Goal: Task Accomplishment & Management: Use online tool/utility

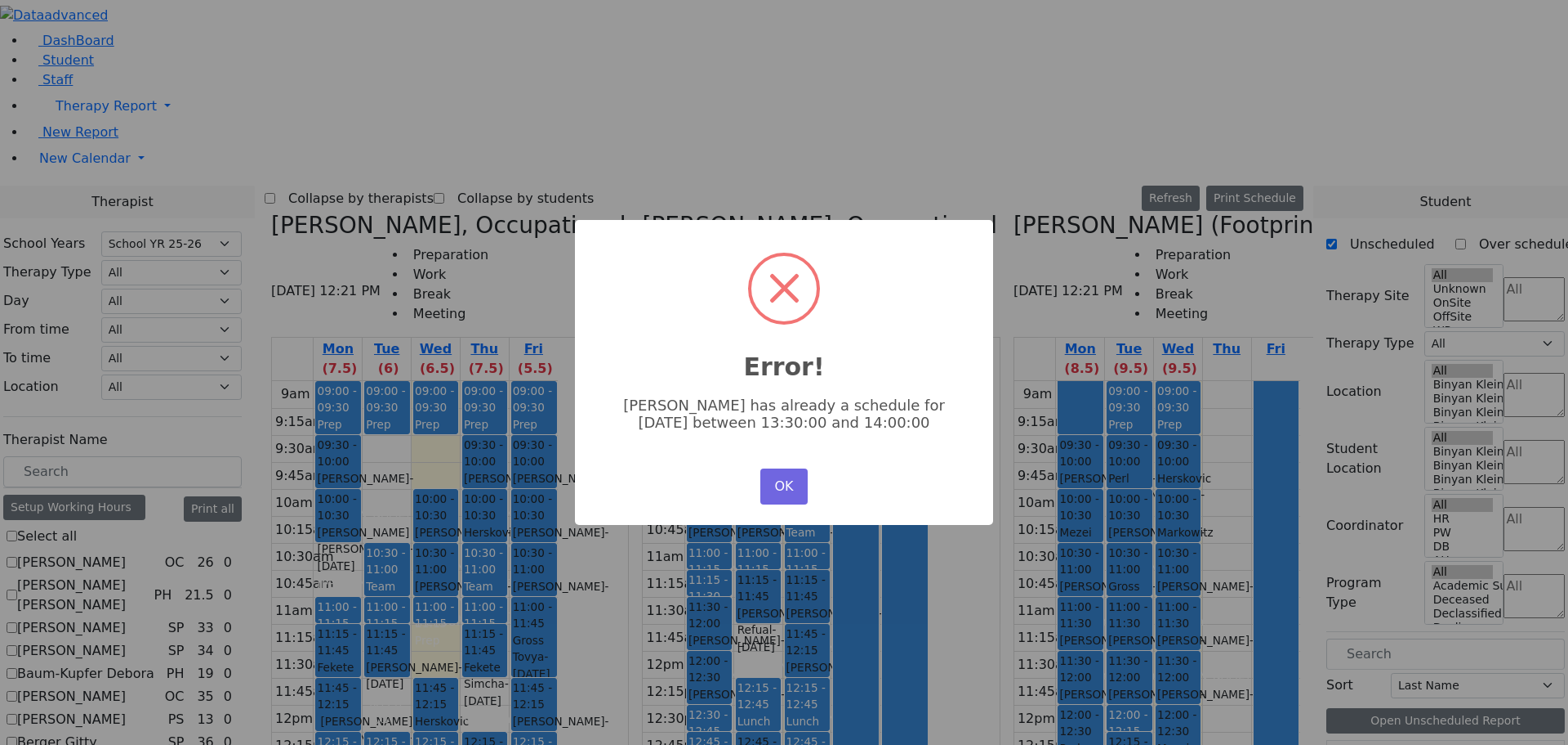
select select "212"
click at [788, 497] on button "OK" at bounding box center [784, 486] width 47 height 35
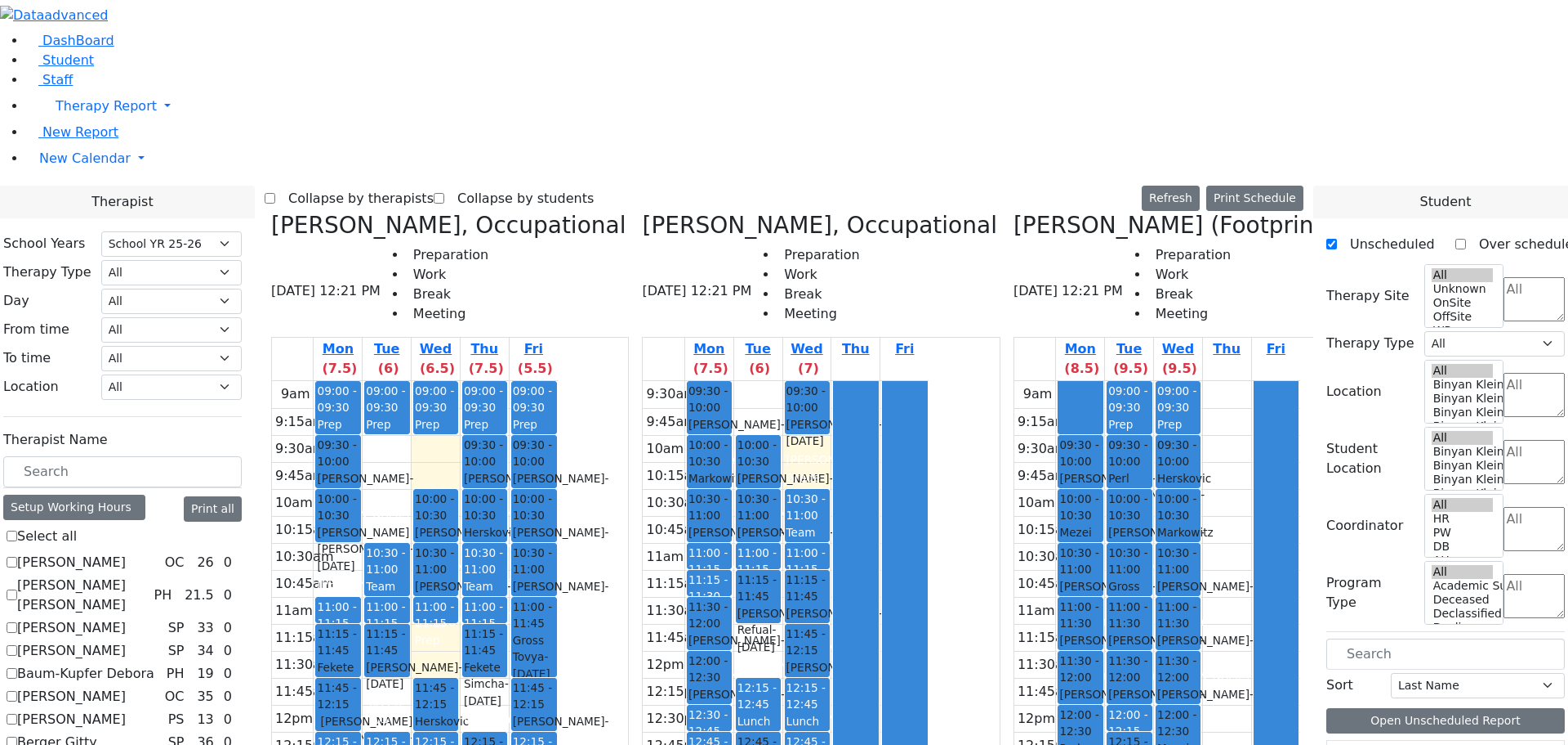
drag, startPoint x: 1193, startPoint y: 605, endPoint x: 1101, endPoint y: 651, distance: 102.9
click at [1101, 651] on tr "09:30 - 10:00 [PERSON_NAME] - [DATE] [PERSON_NAME] 10:00 - 10:30 [PERSON_NAME] …" at bounding box center [1157, 704] width 286 height 647
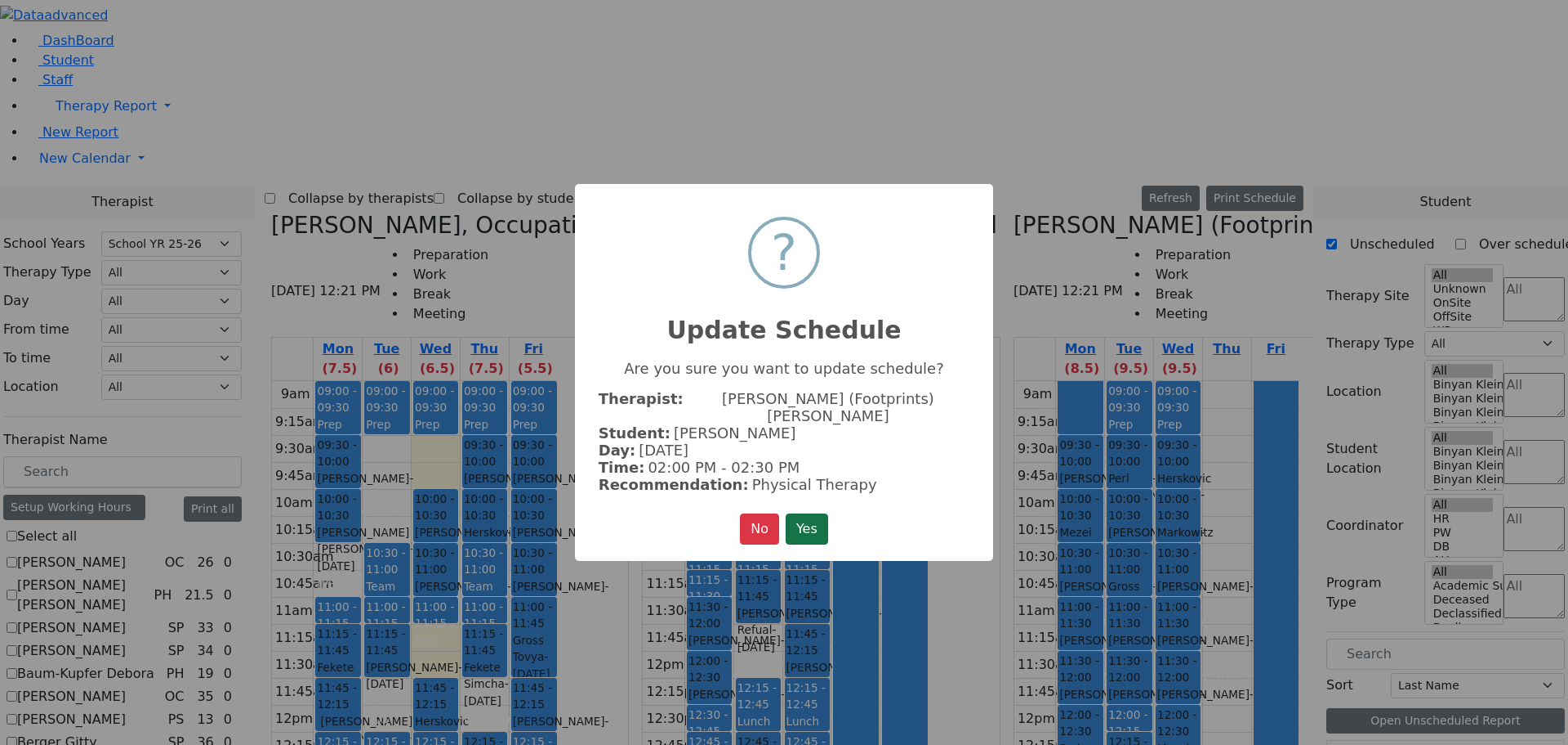
click at [793, 513] on button "Yes" at bounding box center [807, 529] width 42 height 32
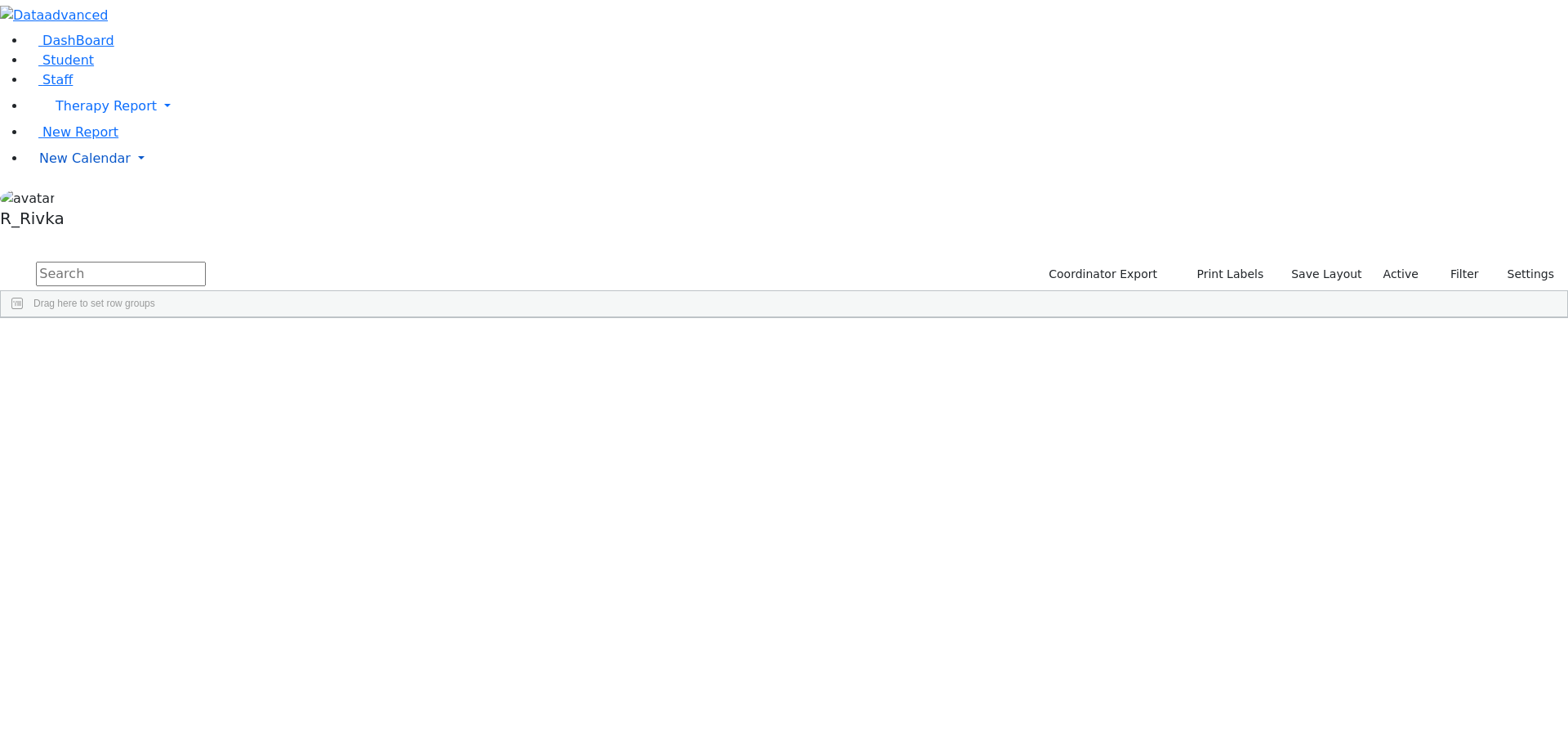
click at [77, 166] on span "New Calendar" at bounding box center [85, 159] width 92 height 16
click at [74, 199] on span "Calendar" at bounding box center [65, 191] width 59 height 16
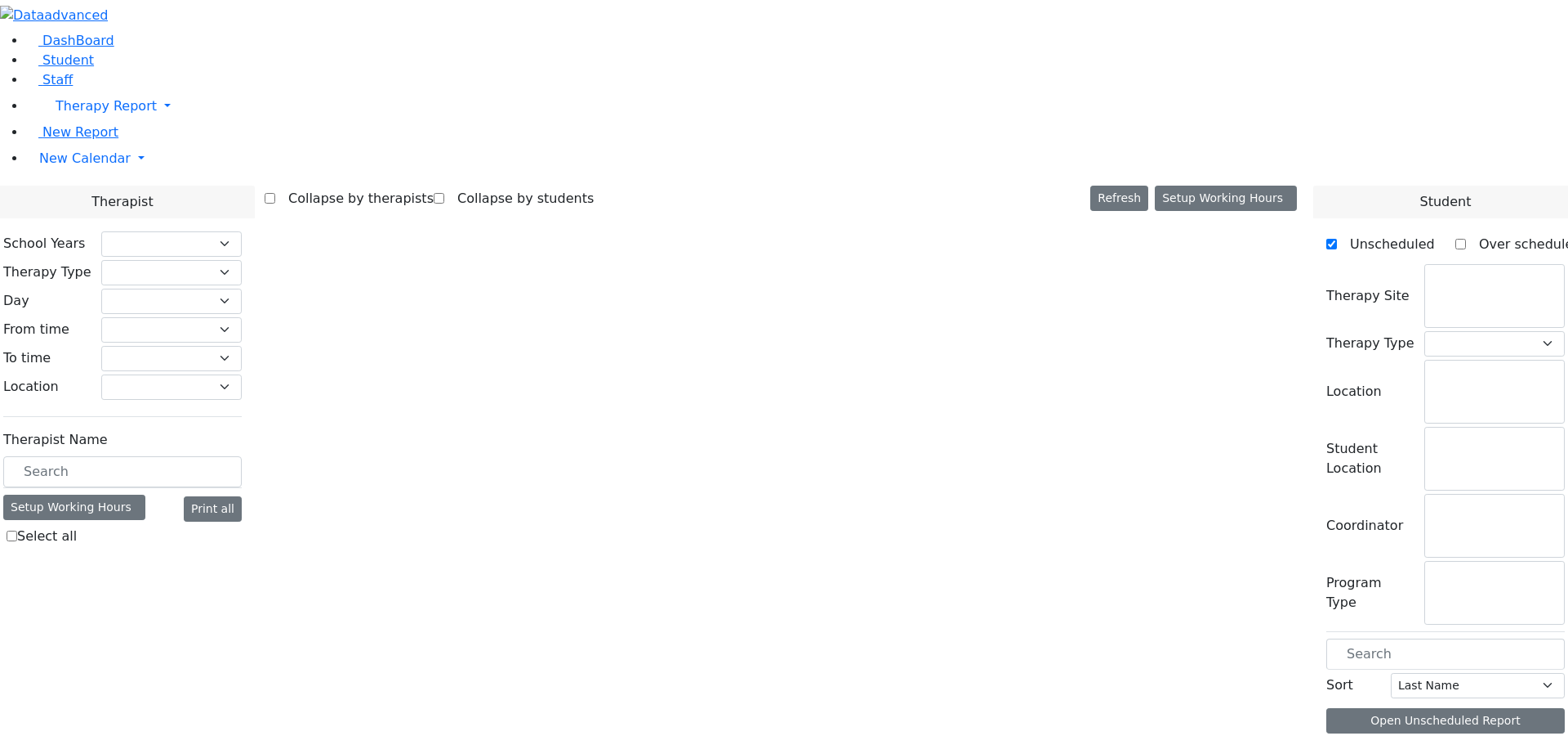
select select "212"
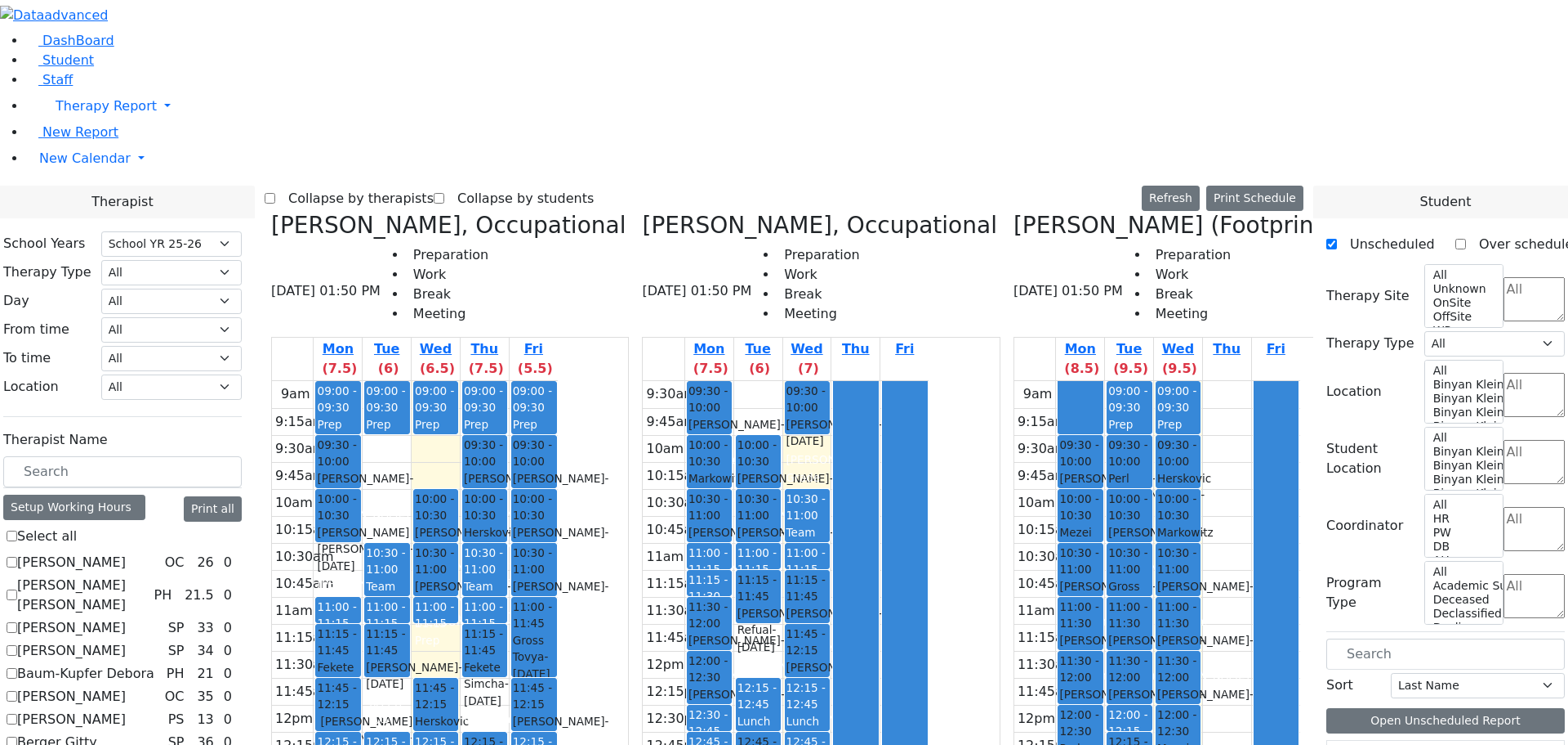
drag, startPoint x: 1200, startPoint y: 604, endPoint x: 1126, endPoint y: 643, distance: 83.6
click at [1094, 652] on tr "09:30 - 10:00 Katz Rivka - 11/06/2015 Peymer Bracha 10:00 - 10:30 Mezei Henny -…" at bounding box center [1157, 704] width 286 height 647
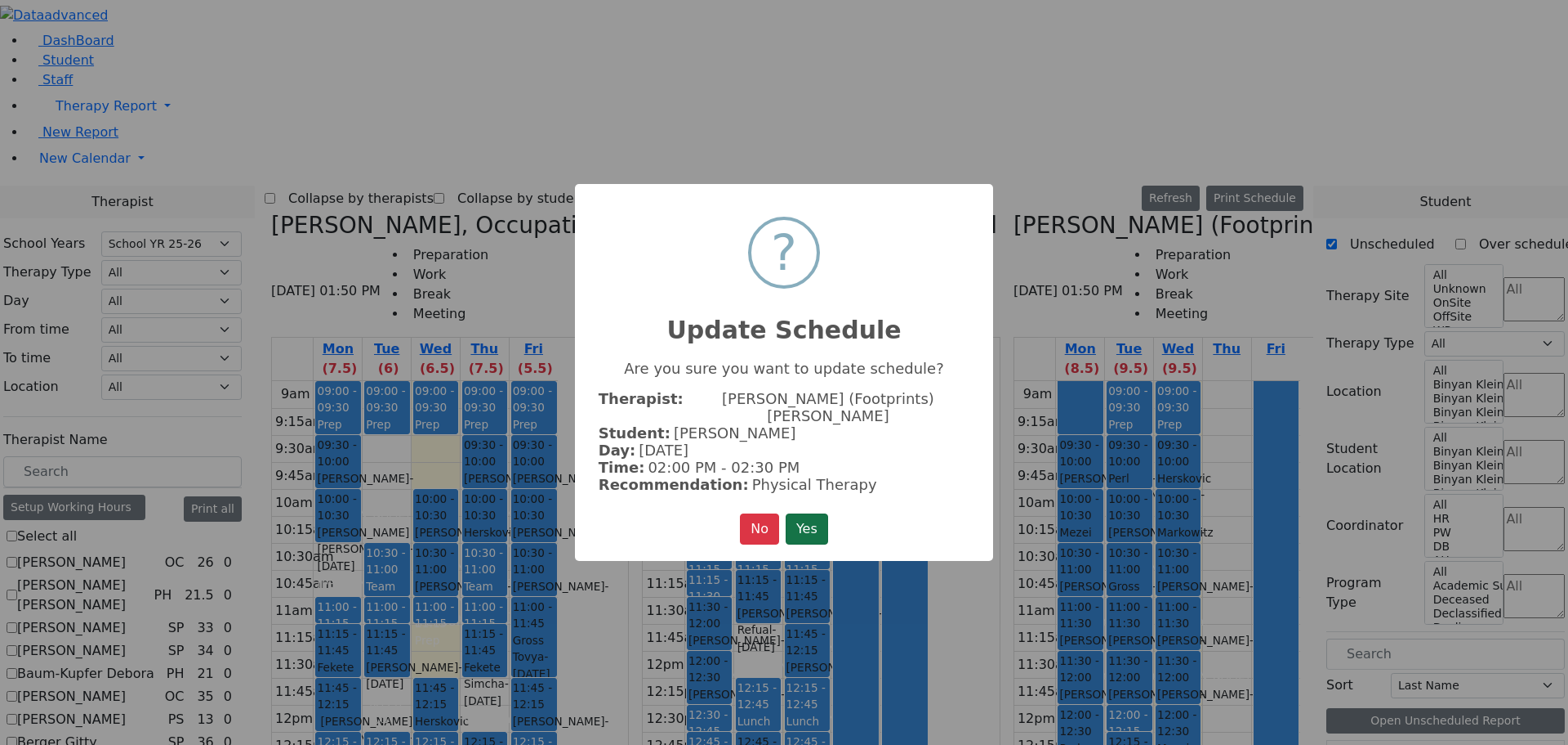
click at [807, 513] on button "Yes" at bounding box center [807, 529] width 42 height 32
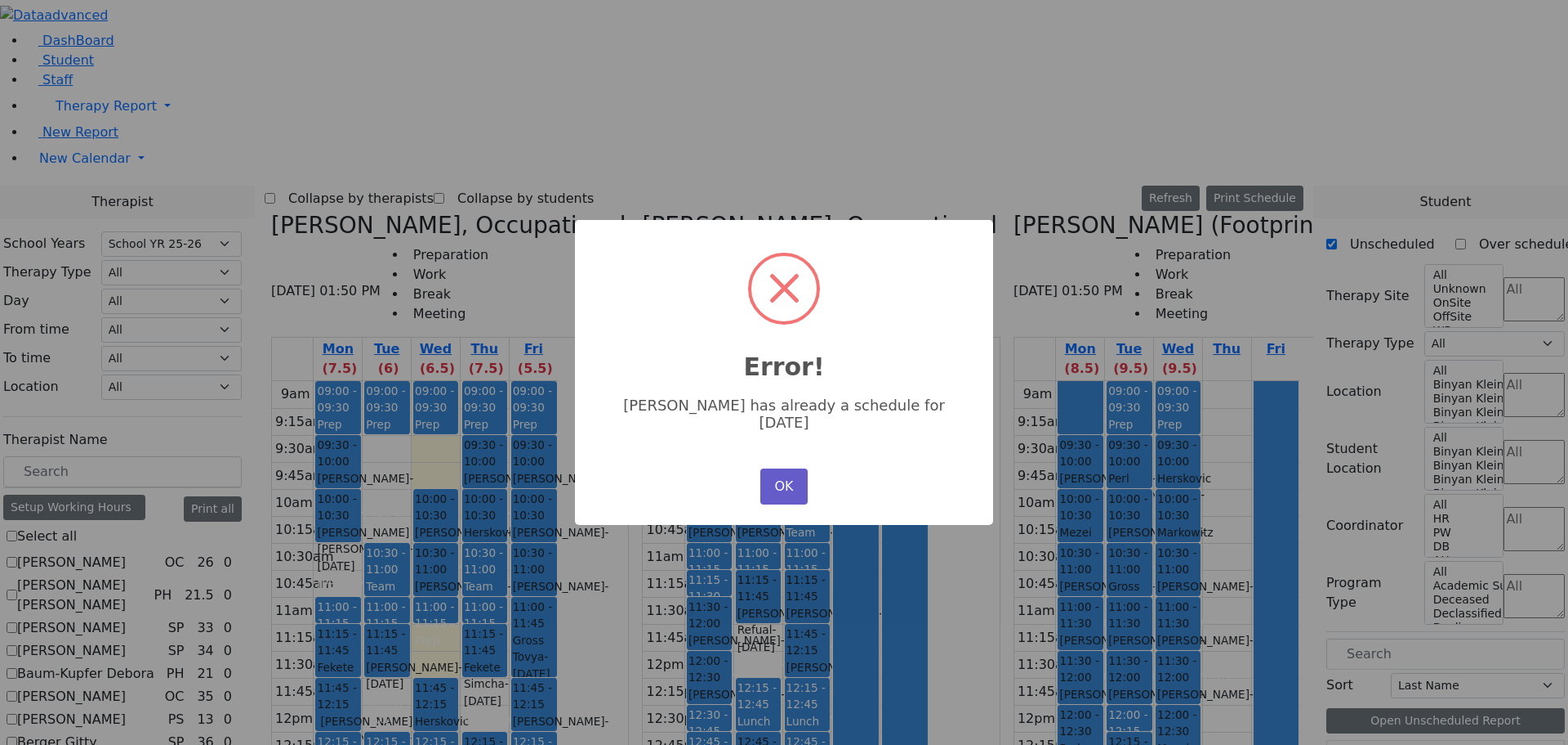
click at [786, 468] on button "OK" at bounding box center [784, 486] width 47 height 35
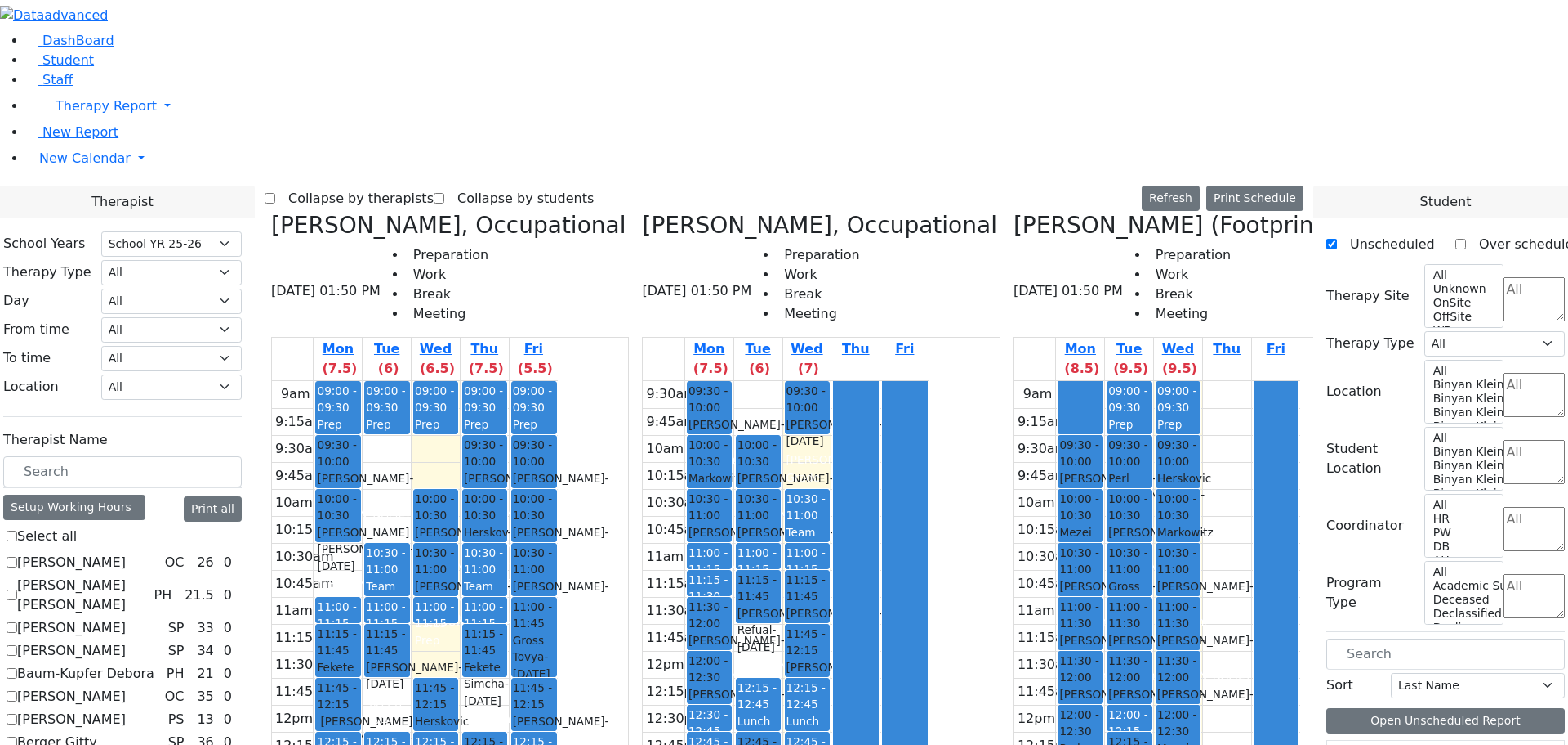
drag, startPoint x: 1202, startPoint y: 596, endPoint x: 1198, endPoint y: 695, distance: 99.1
click at [1201, 702] on div "09:00 - 09:30 Prep 09:30 - 10:00 Herskovic Mechul - 07/22/2017 Golombeck Esther…" at bounding box center [1178, 704] width 48 height 647
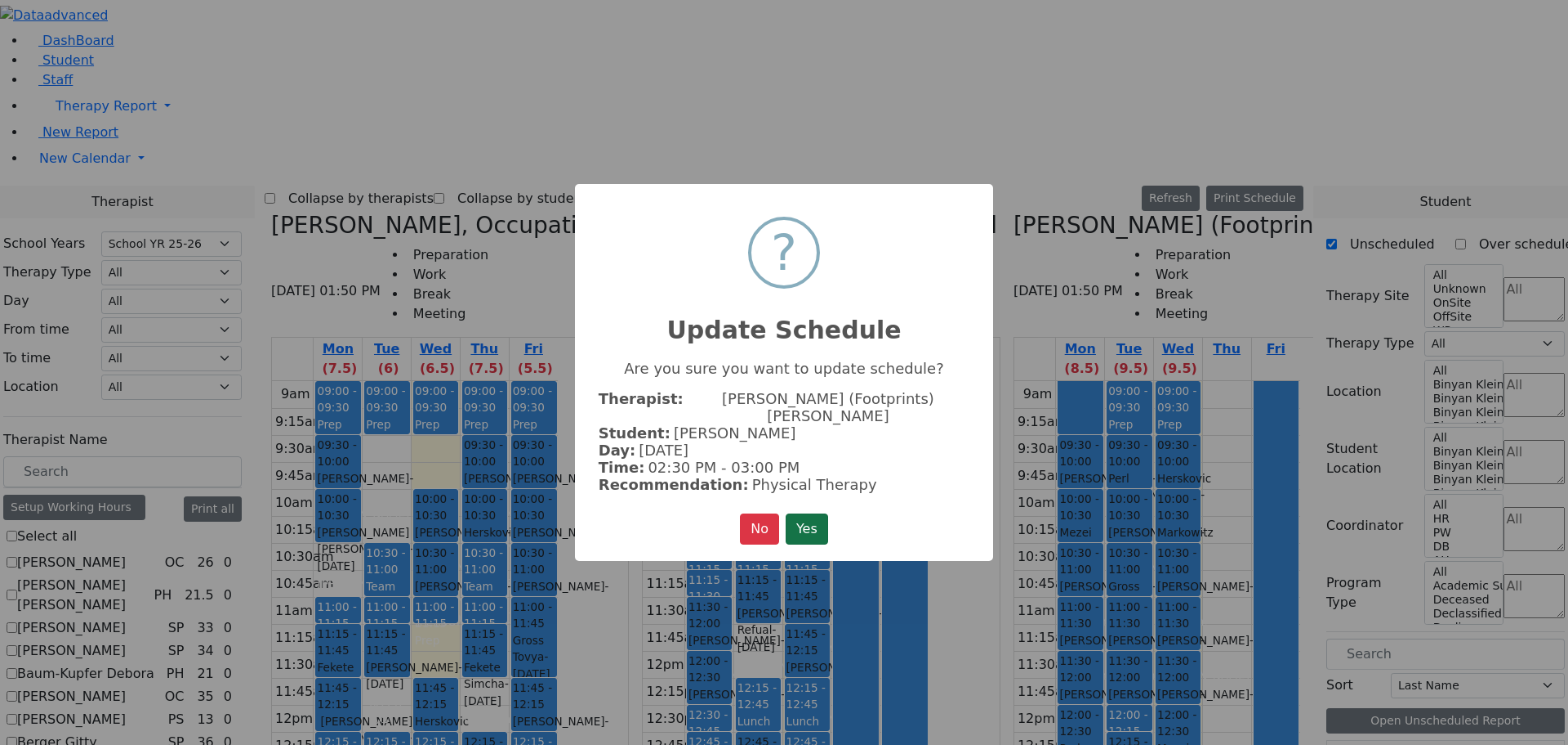
click at [822, 513] on button "Yes" at bounding box center [807, 529] width 42 height 32
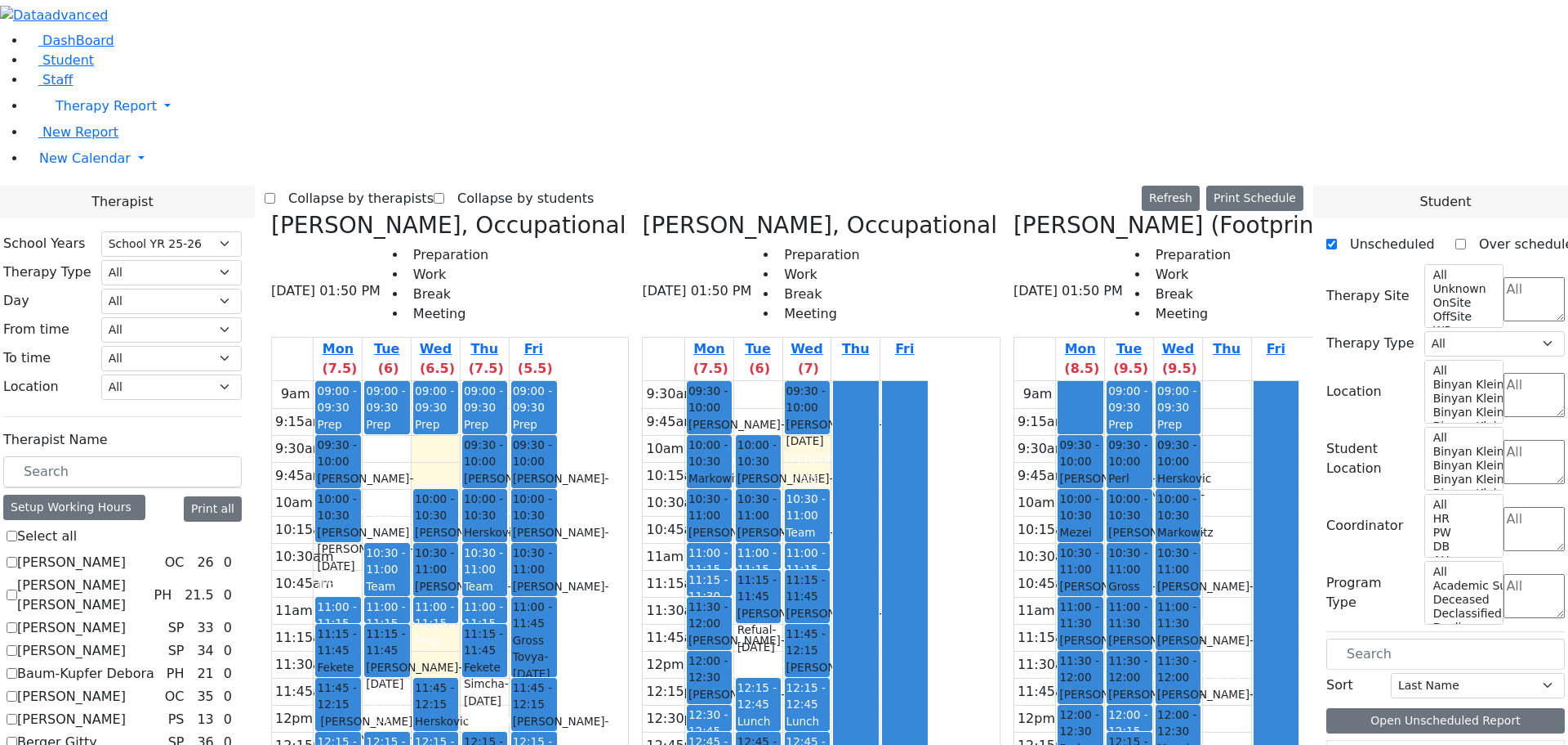
drag, startPoint x: 1190, startPoint y: 522, endPoint x: 1186, endPoint y: 567, distance: 45.2
click at [1186, 567] on div "09:00 - 09:30 Prep 09:30 - 10:00 Herskovic Mechul - 07/22/2017 Golombeck Esther…" at bounding box center [1178, 704] width 48 height 647
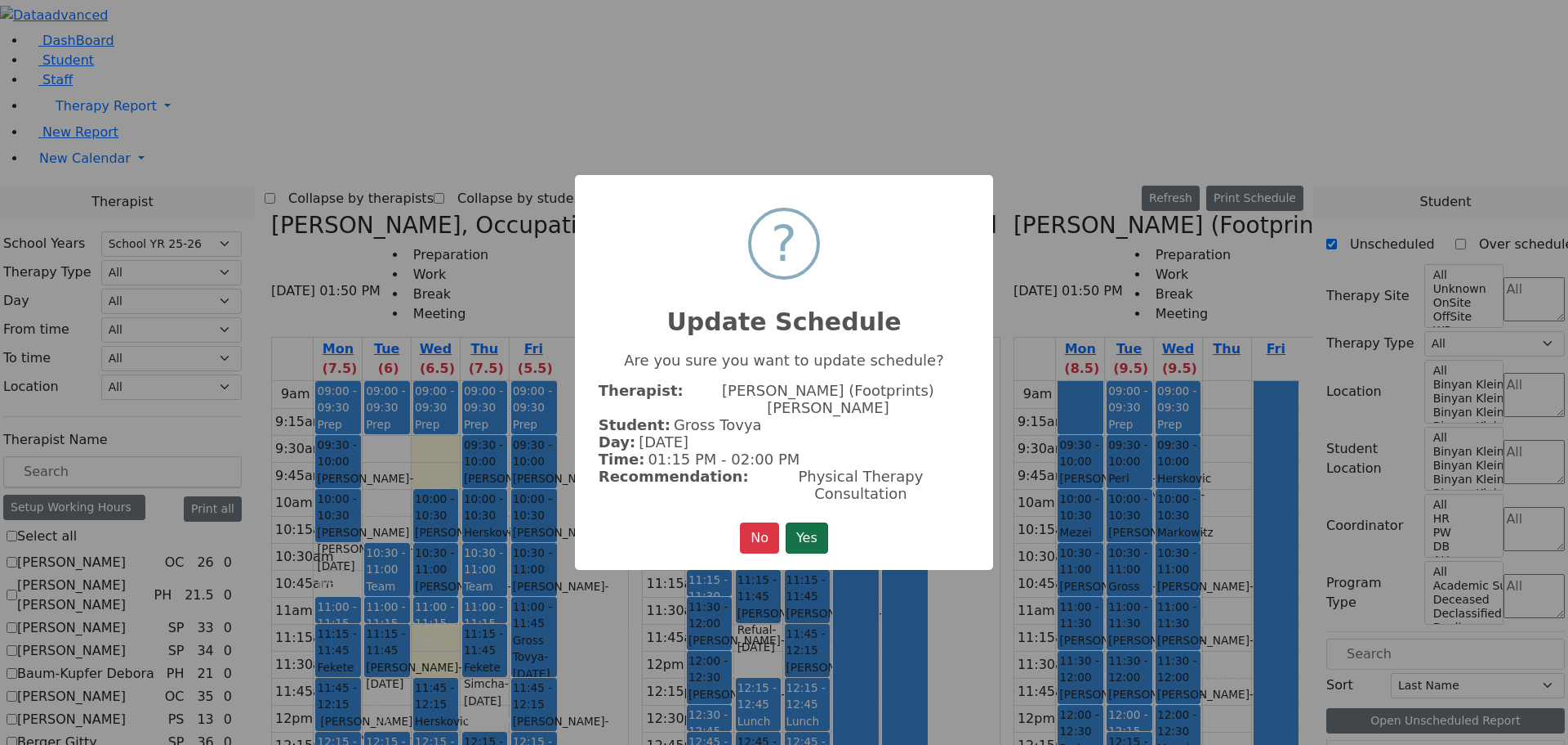
click at [802, 522] on button "Yes" at bounding box center [807, 538] width 42 height 32
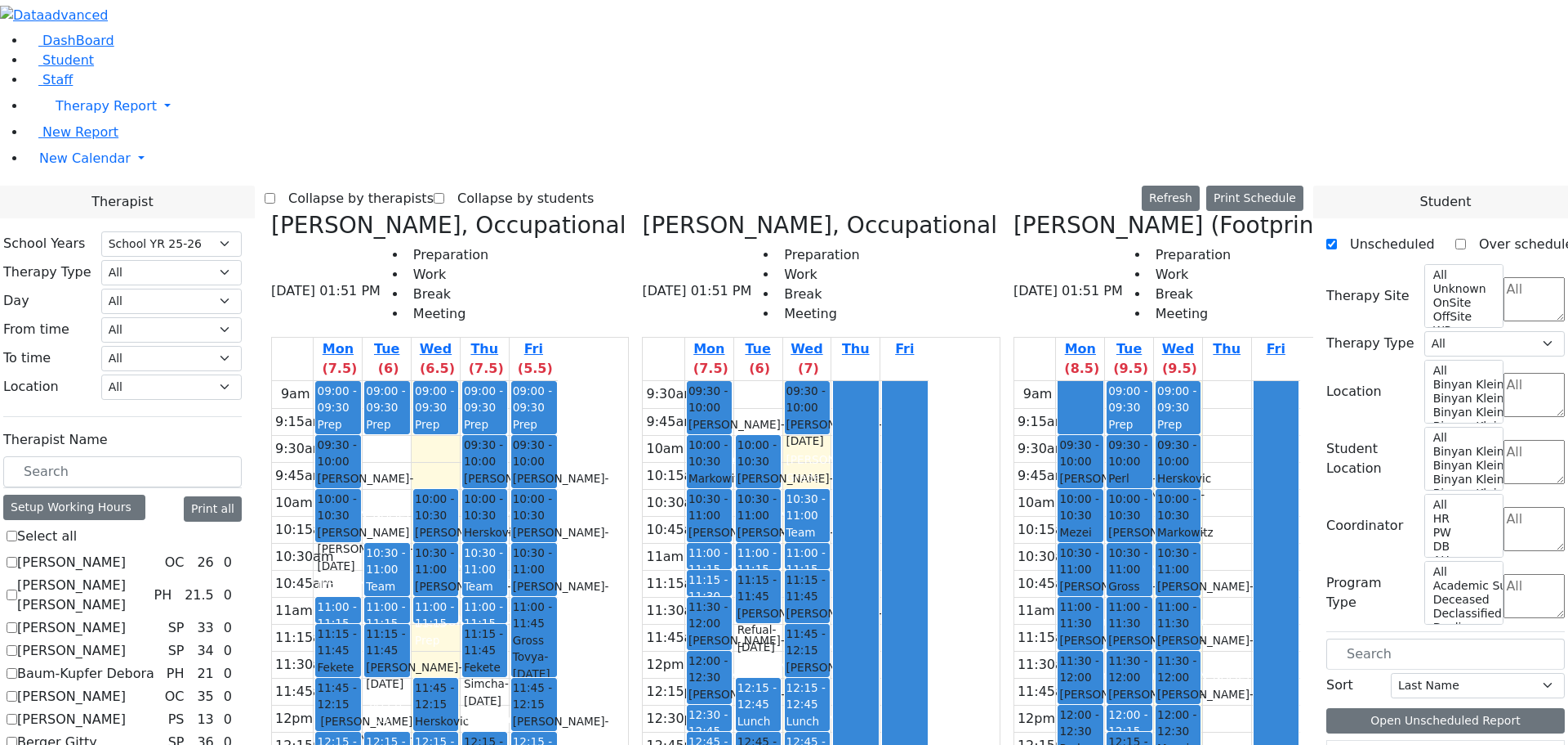
drag, startPoint x: 1195, startPoint y: 708, endPoint x: 1180, endPoint y: 519, distance: 189.6
click at [1180, 519] on div "09:00 - 09:30 Prep 09:30 - 10:00 Herskovic Mechul - 07/22/2017 Golombeck Esther…" at bounding box center [1178, 704] width 48 height 647
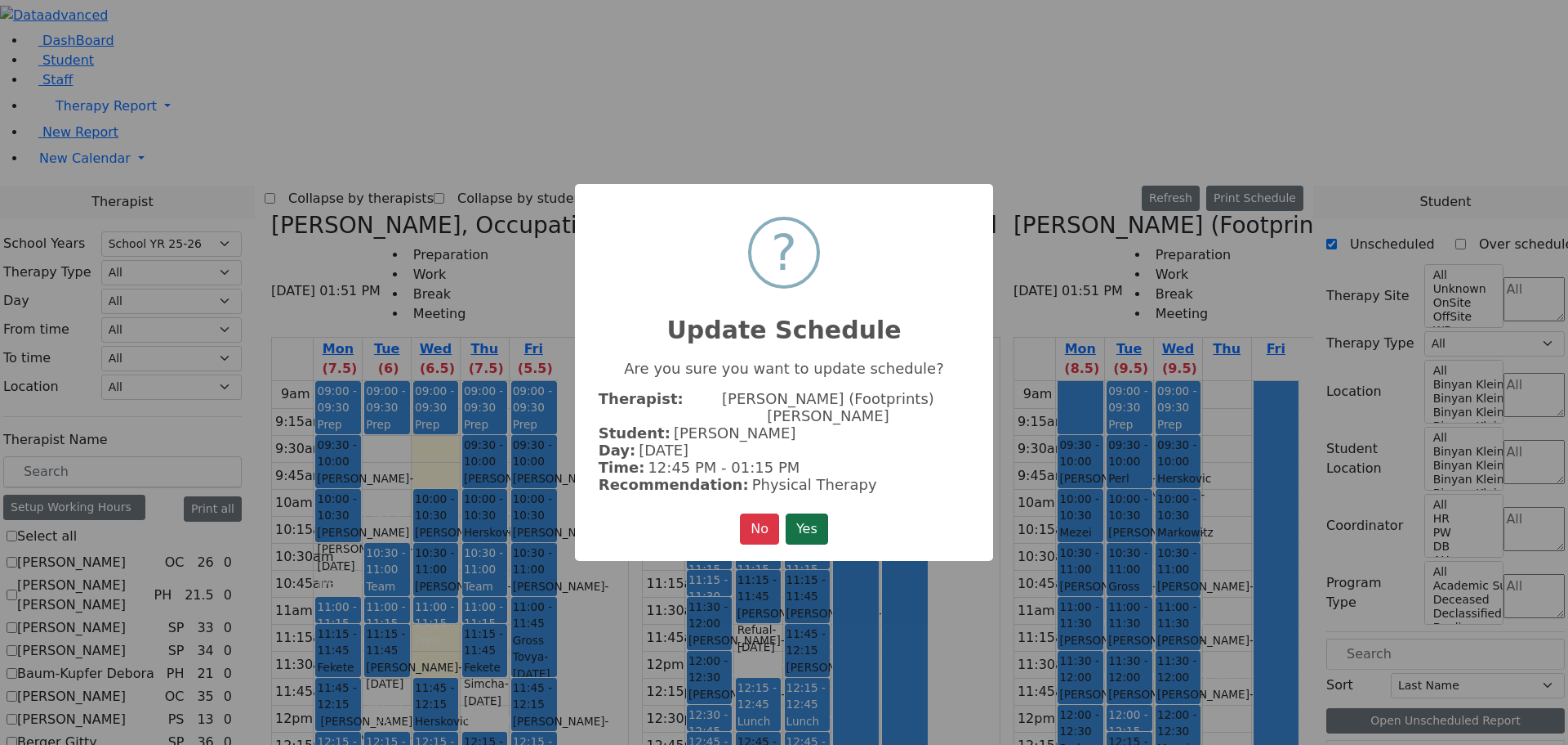
click at [821, 516] on button "Yes" at bounding box center [807, 529] width 42 height 32
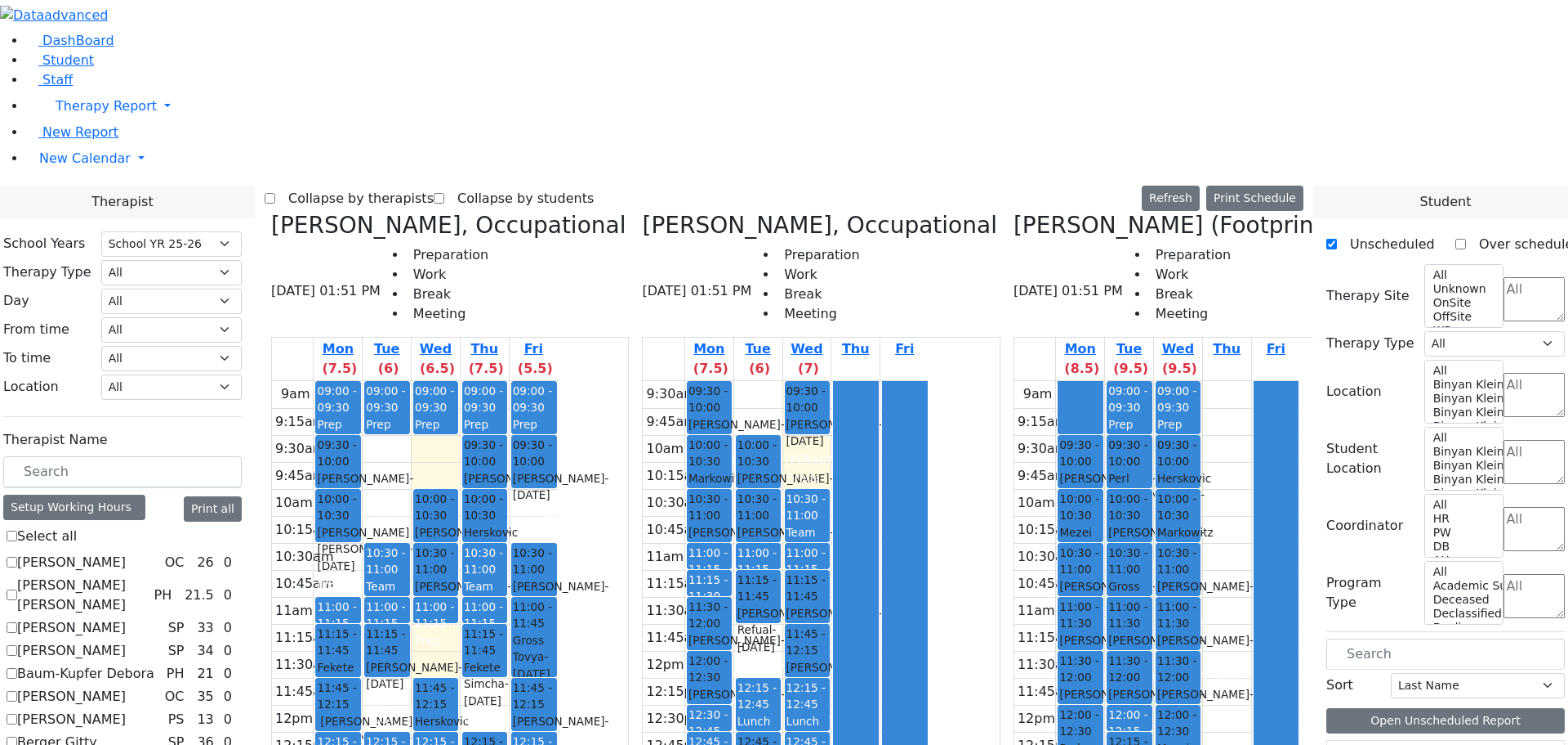
drag, startPoint x: 689, startPoint y: 210, endPoint x: 888, endPoint y: 594, distance: 432.5
click at [888, 594] on div "Kenig Shira, Occupational 09/10/2025 01:51 PM Preparation Work Break Meeting Mo…" at bounding box center [784, 621] width 1039 height 818
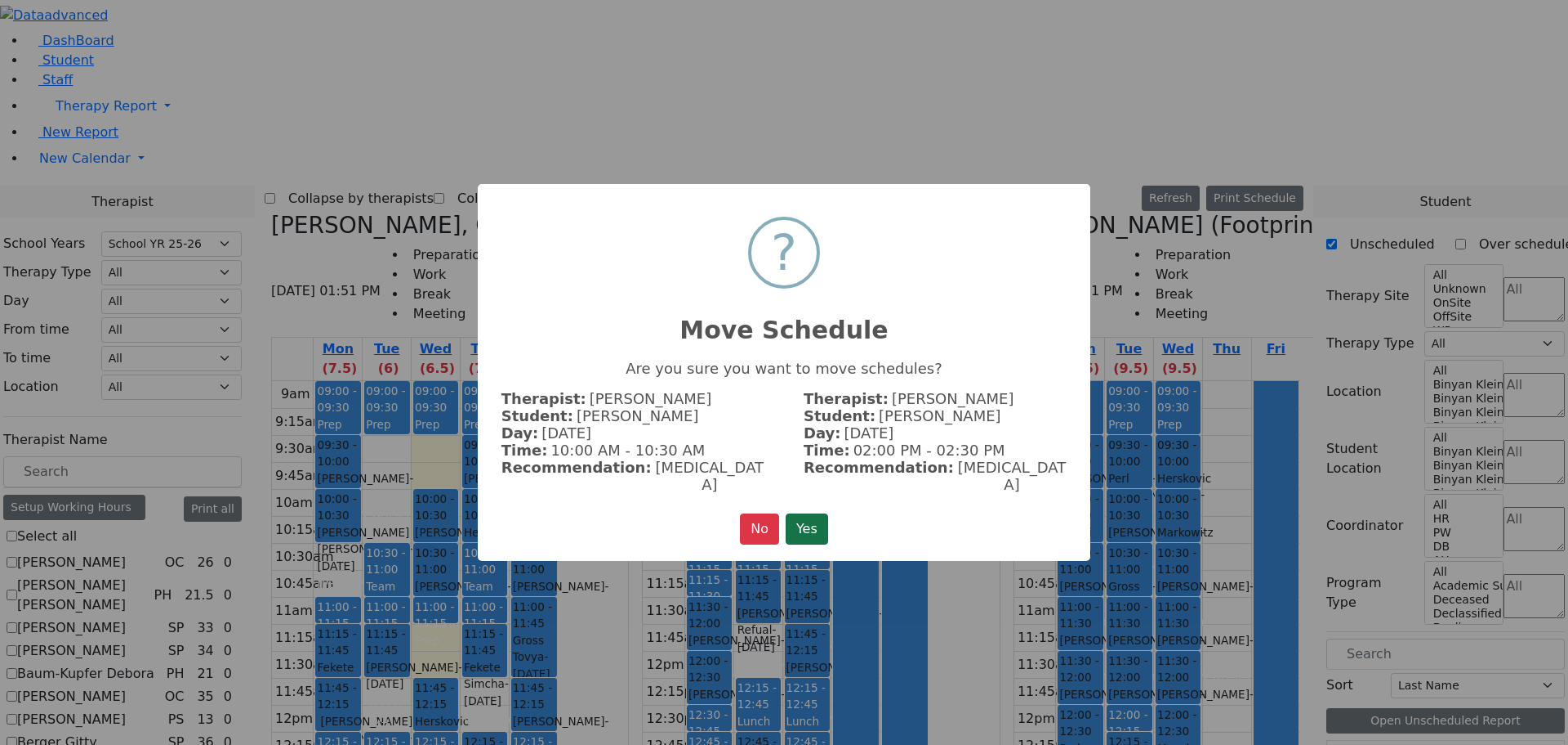
click at [818, 514] on button "Yes" at bounding box center [807, 529] width 42 height 32
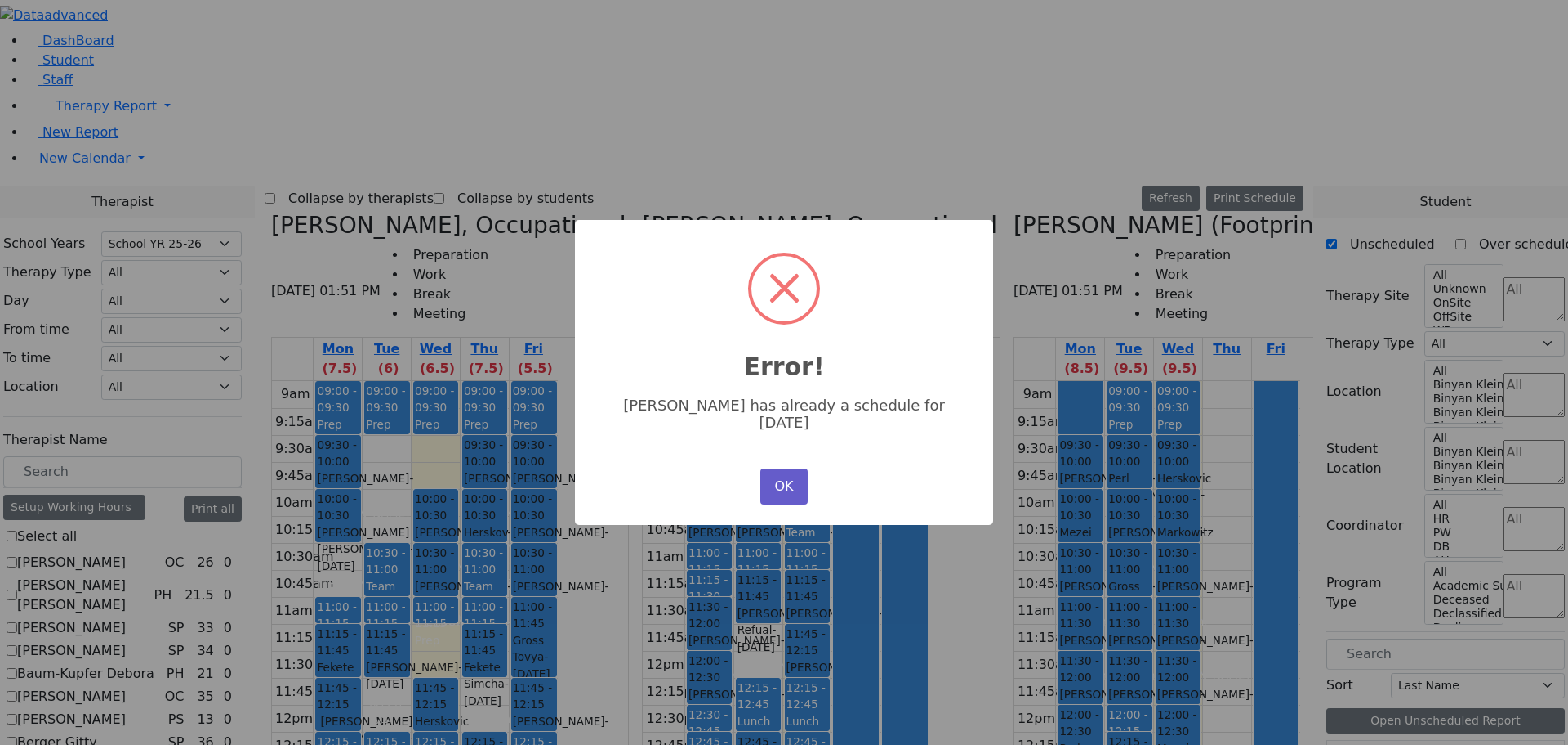
click at [782, 472] on button "OK" at bounding box center [784, 486] width 47 height 35
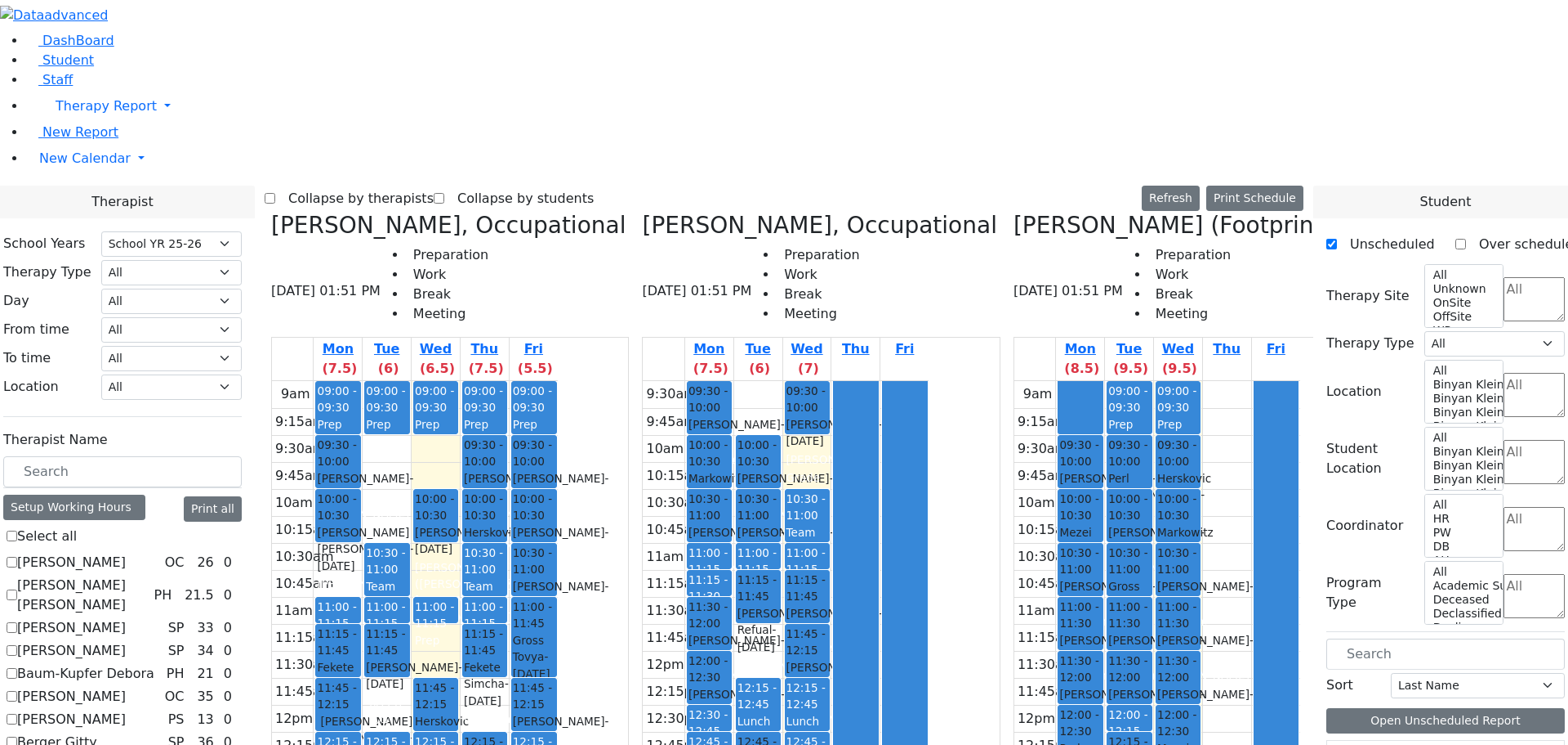
drag, startPoint x: 596, startPoint y: 280, endPoint x: 883, endPoint y: 591, distance: 423.2
click at [889, 599] on div "Kenig Shira, Occupational 09/10/2025 01:51 PM Preparation Work Break Meeting Mo…" at bounding box center [784, 621] width 1039 height 818
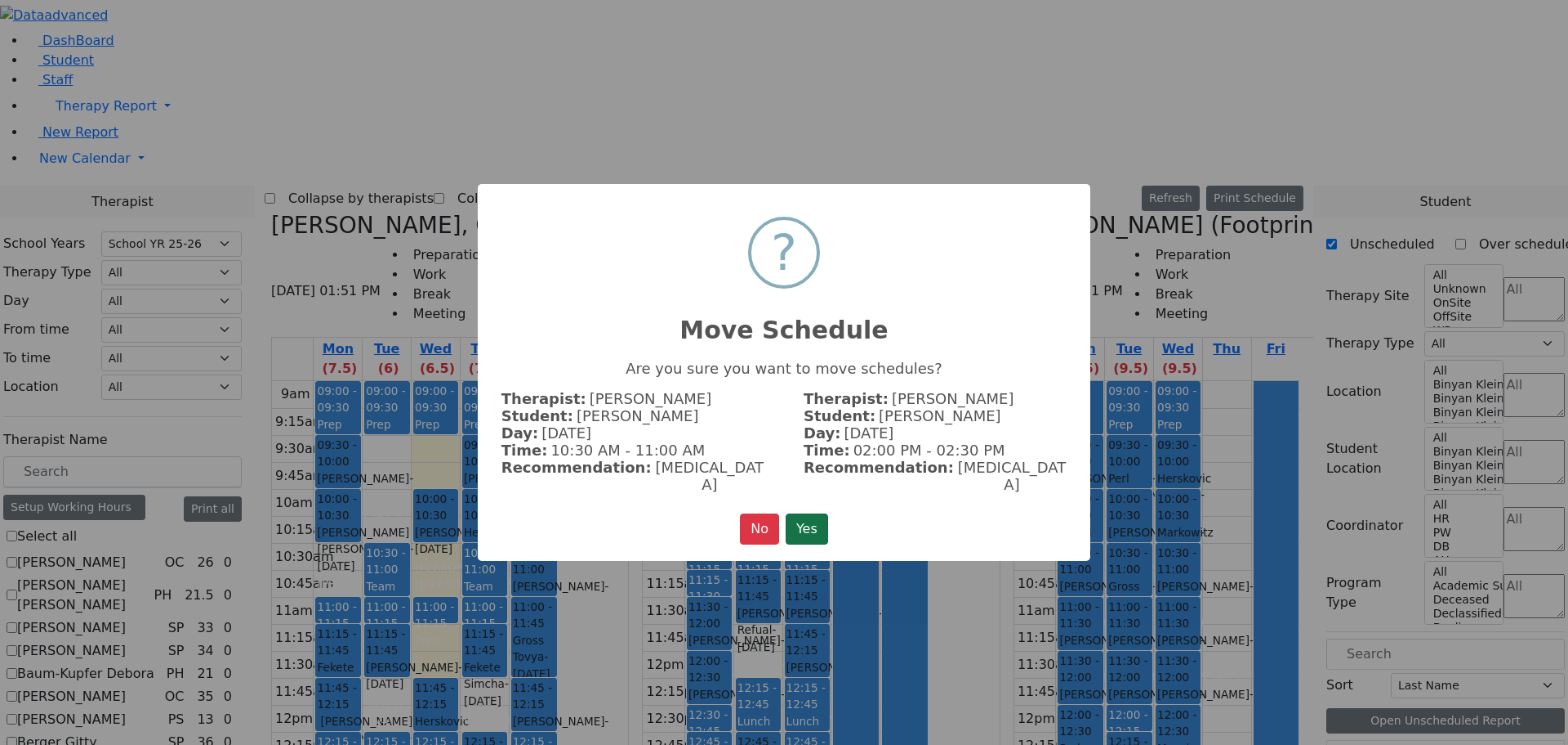
click at [806, 522] on button "Yes" at bounding box center [807, 529] width 42 height 32
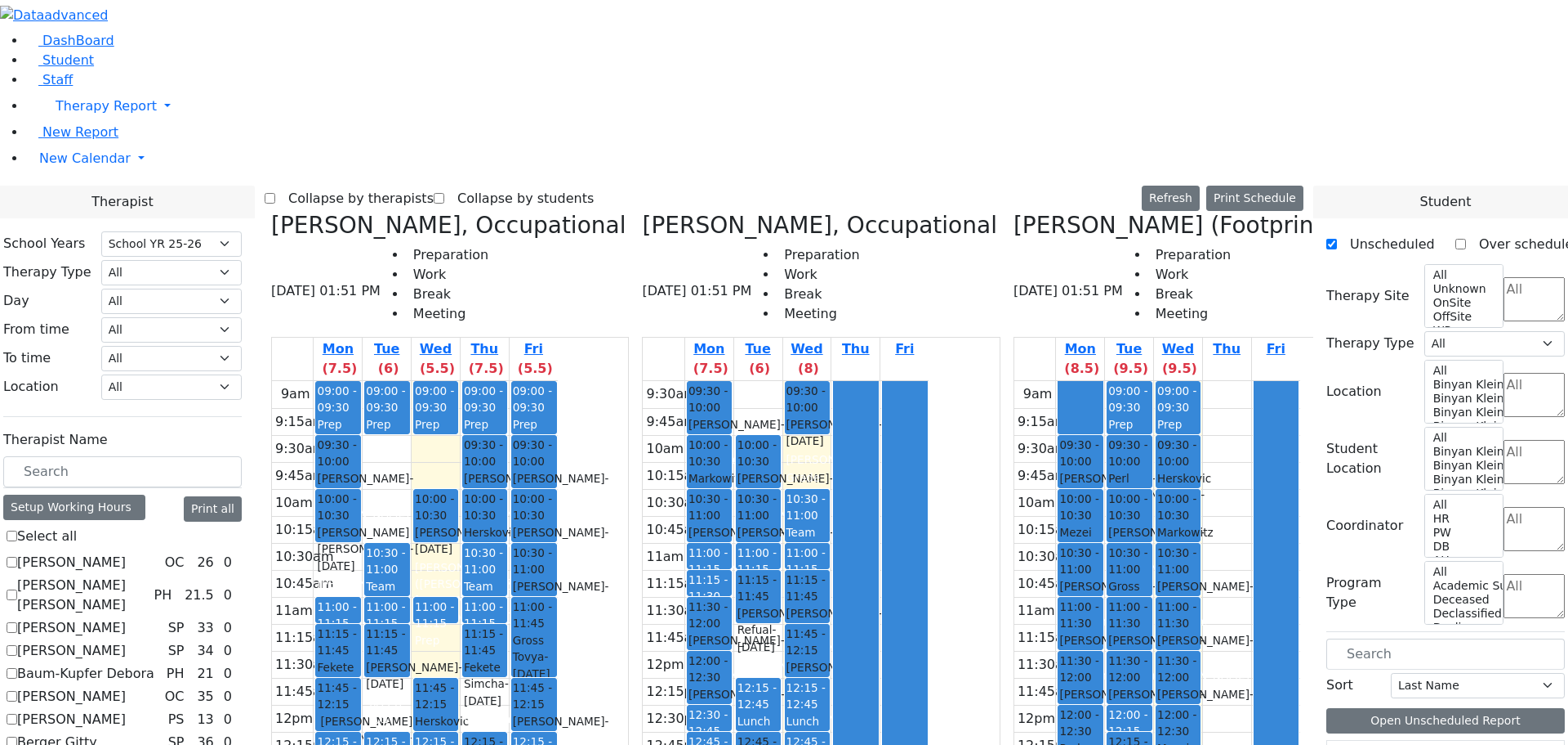
click at [1013, 212] on span at bounding box center [1013, 225] width 0 height 27
click at [1013, 212] on icon at bounding box center [1013, 225] width 0 height 27
select select "1"
checkbox input "false"
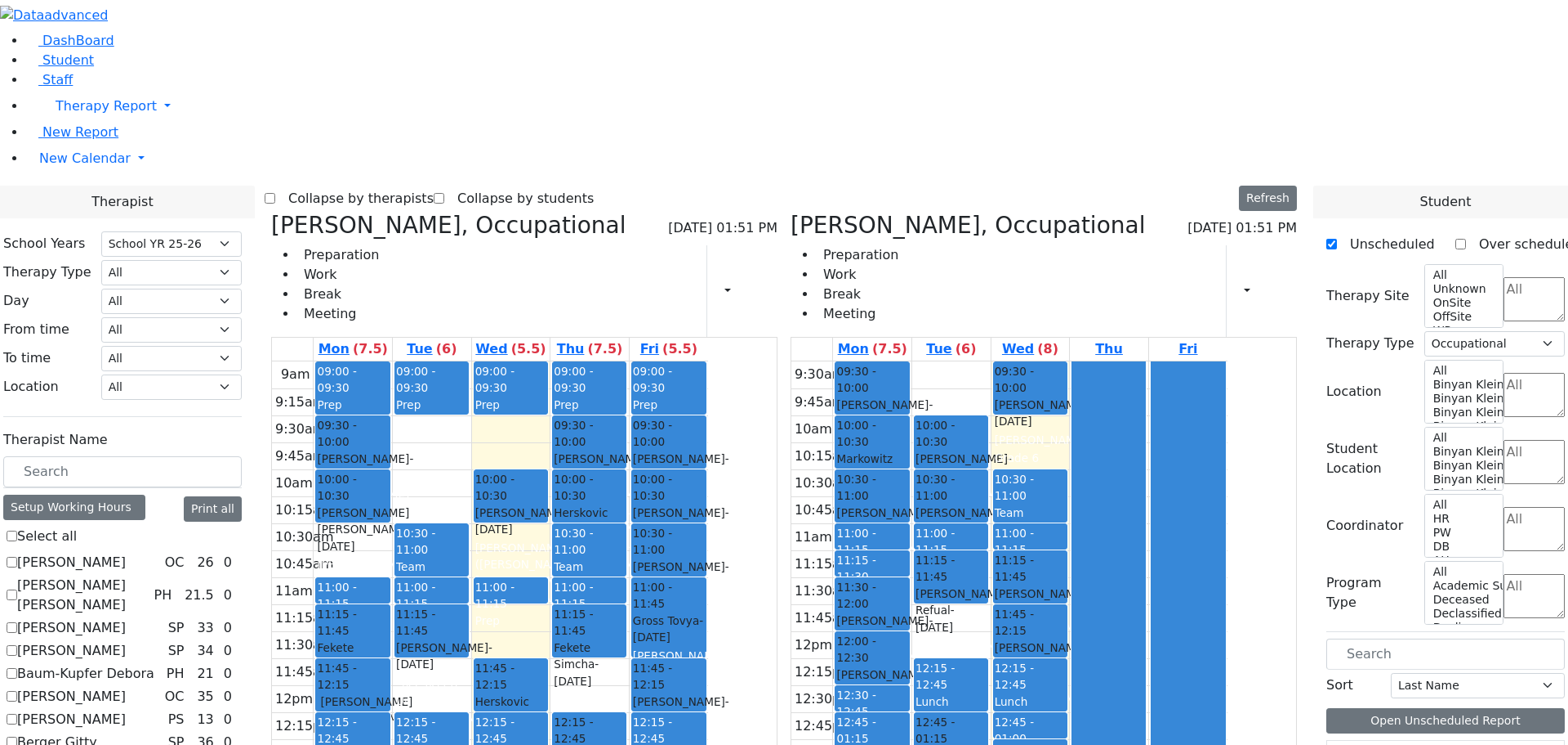
click at [791, 212] on icon at bounding box center [791, 225] width 0 height 27
checkbox input "false"
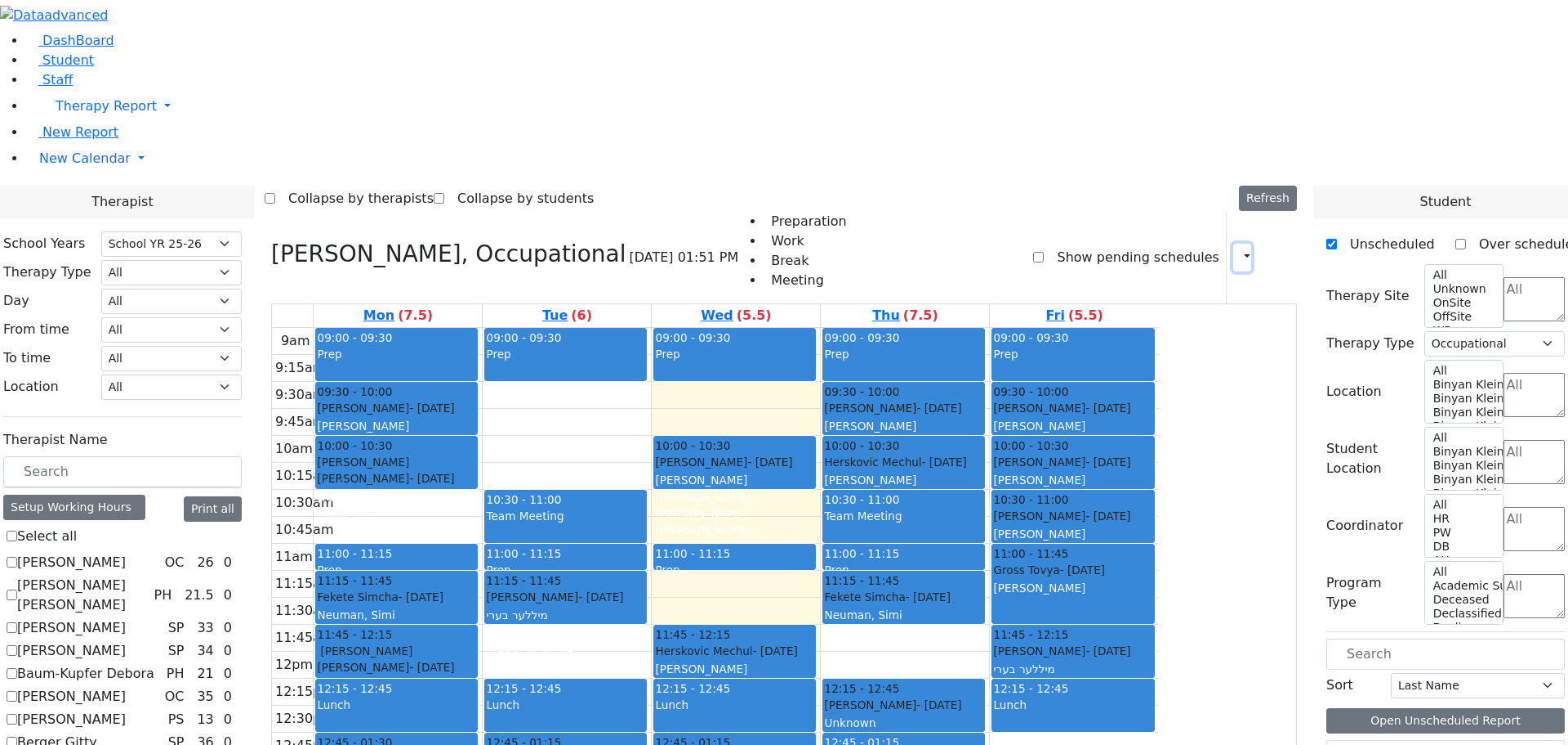
click at [1238, 249] on icon "button" at bounding box center [1238, 257] width 0 height 16
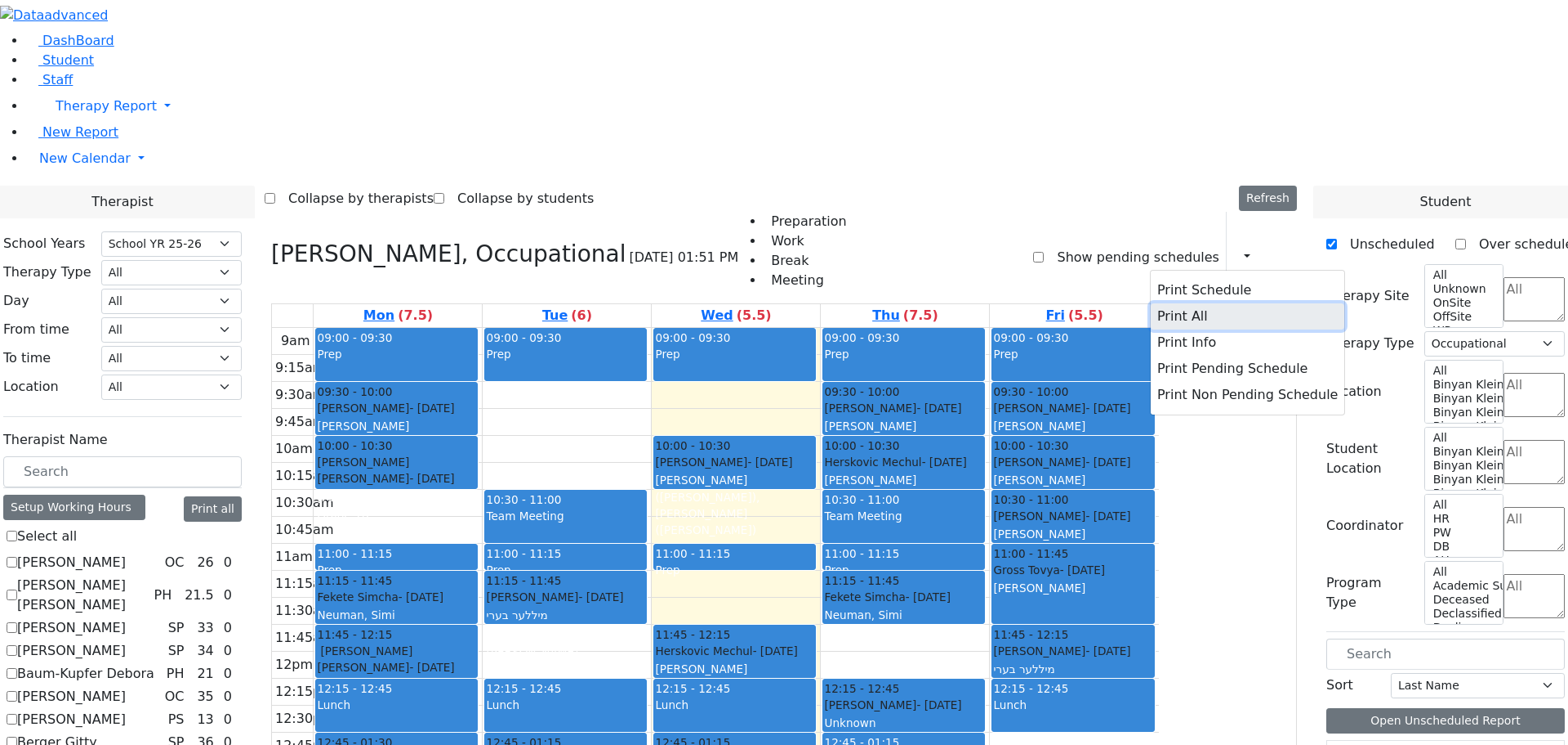
click at [1172, 304] on button "Print All" at bounding box center [1248, 316] width 194 height 27
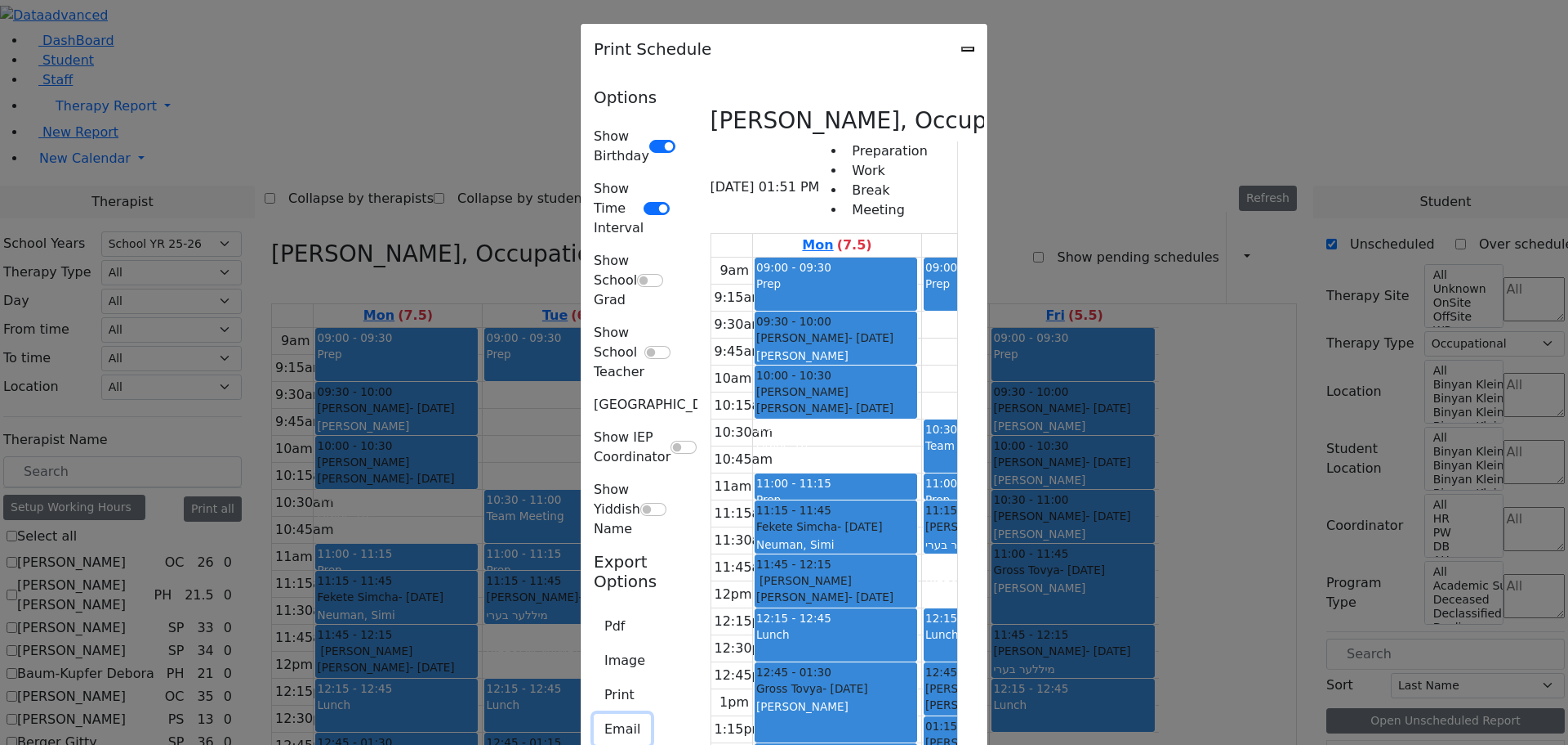
click at [594, 713] on button "Email" at bounding box center [622, 729] width 57 height 32
type input "S_Kenig@kjsd.k12.ny.us"
type textarea "This is schedule for Kenig Shira"
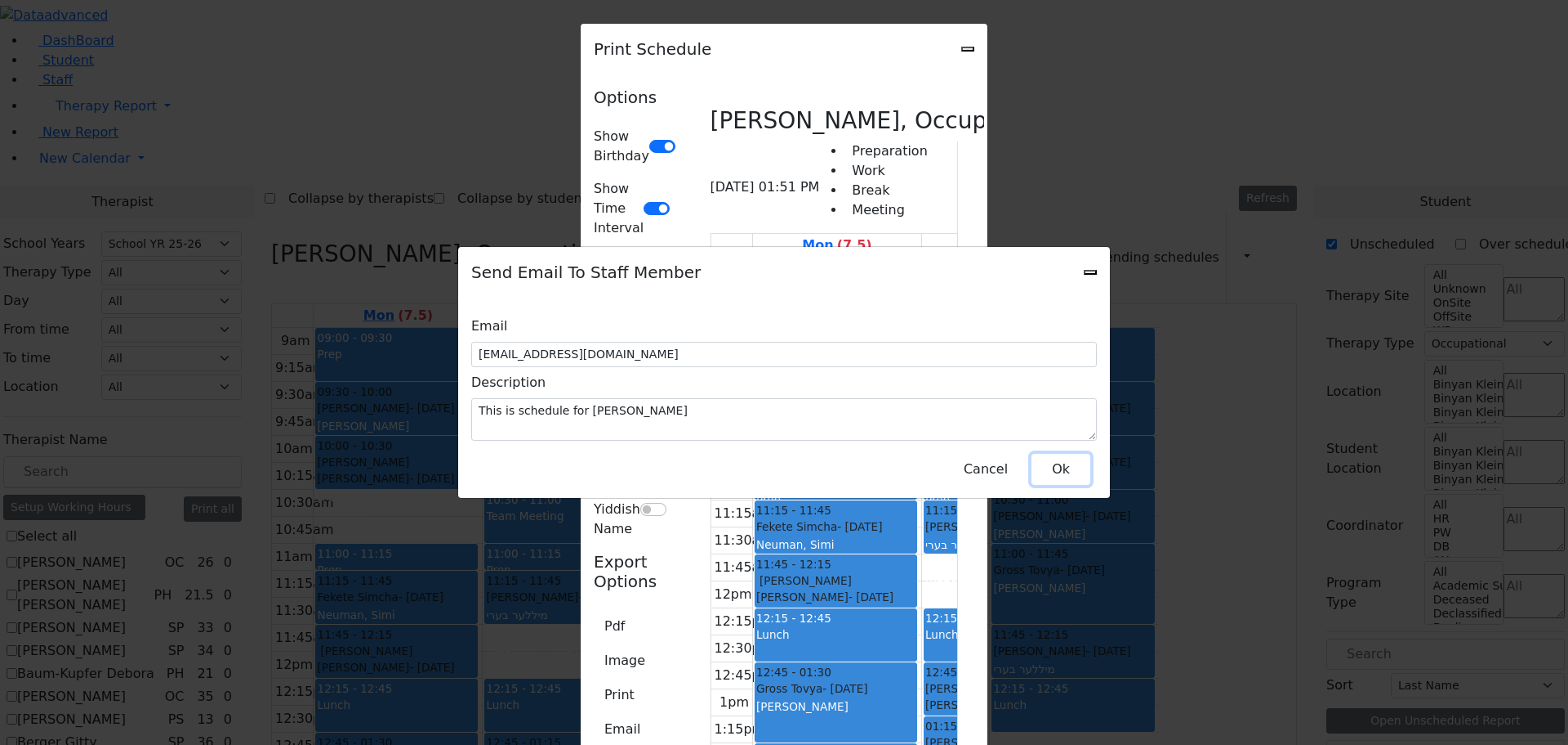
click at [1047, 459] on button "Ok" at bounding box center [1062, 469] width 59 height 32
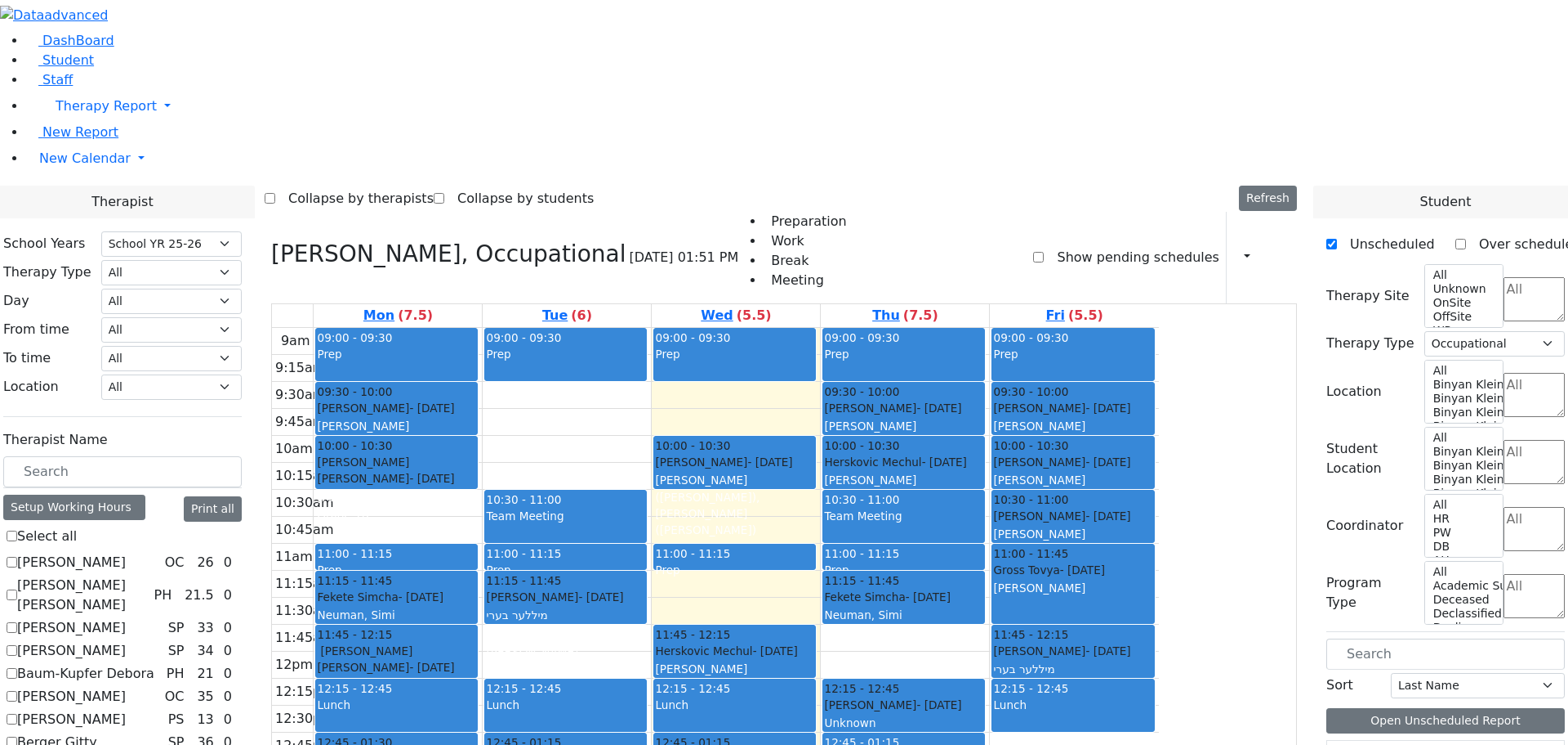
scroll to position [245, 0]
checkbox input "true"
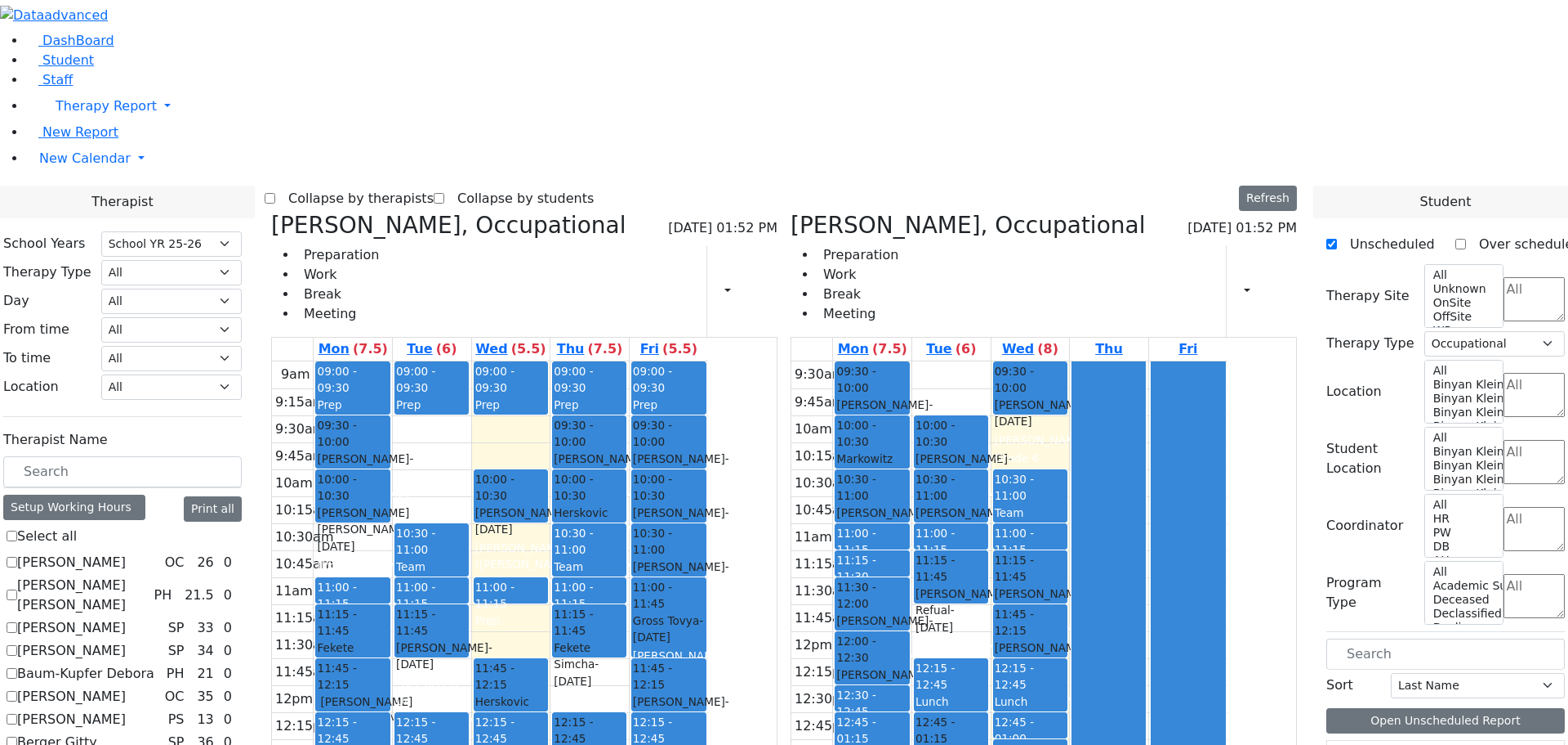
scroll to position [654, 0]
checkbox input "false"
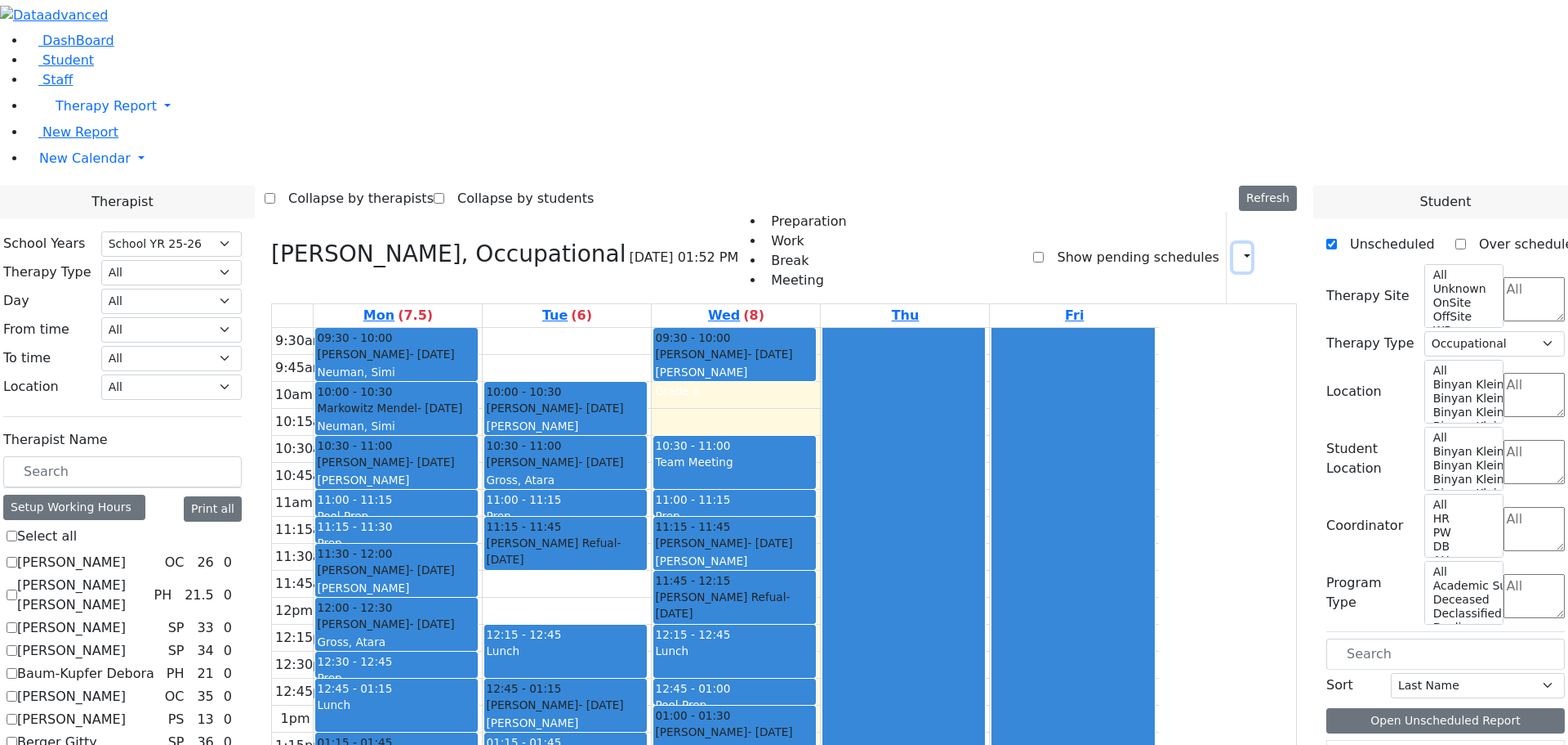
click at [1233, 243] on button "button" at bounding box center [1242, 257] width 18 height 28
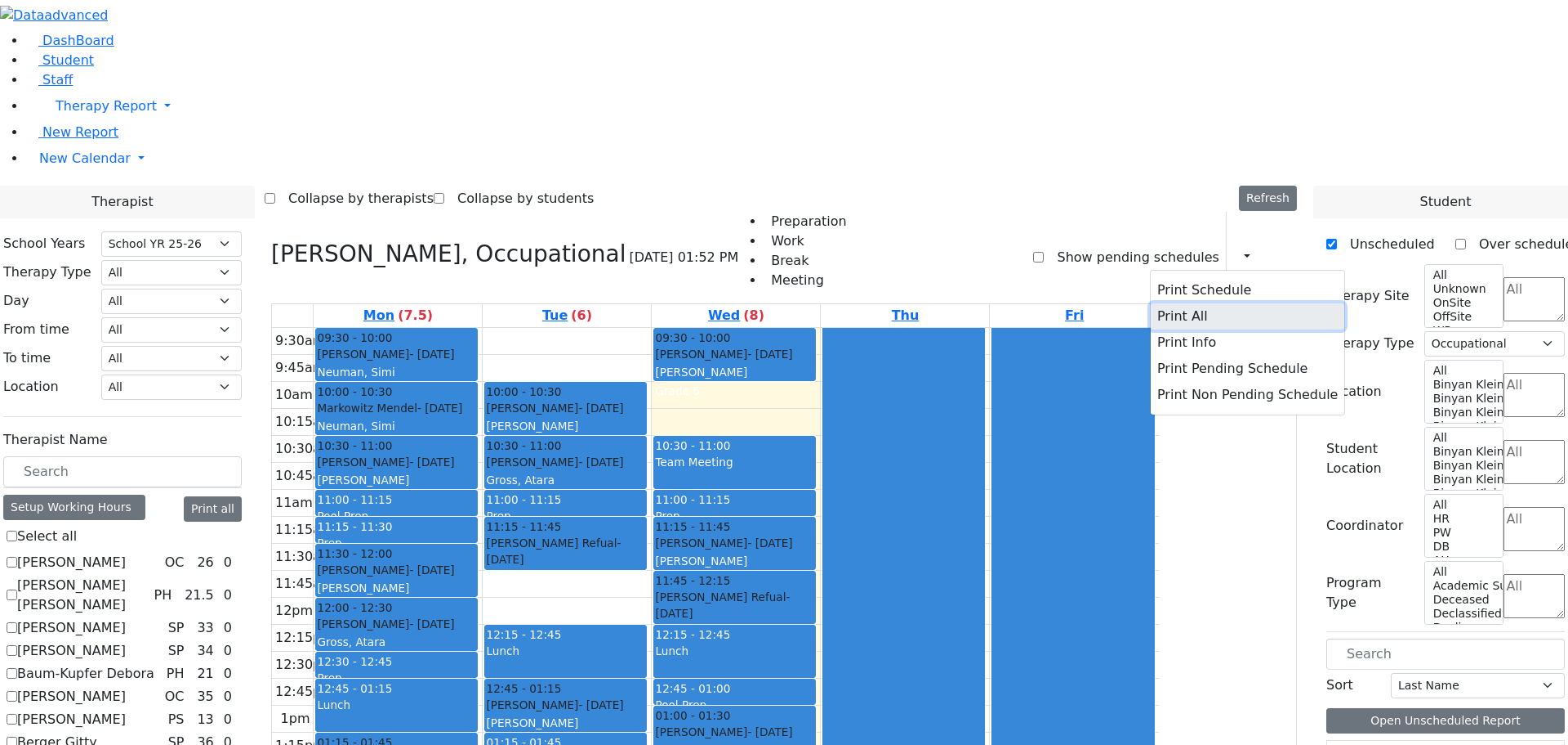
click at [1171, 304] on button "Print All" at bounding box center [1248, 316] width 194 height 27
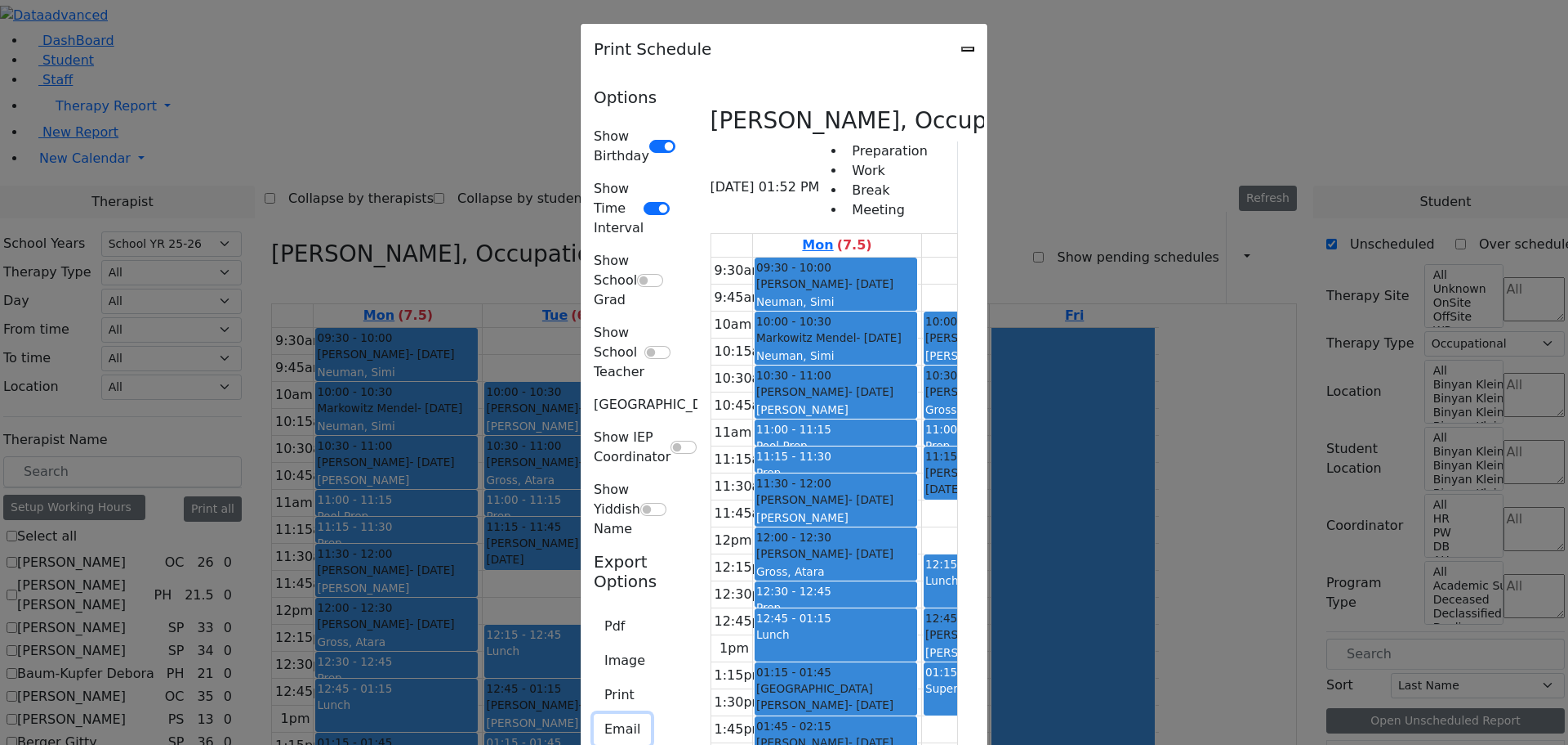
click at [594, 713] on button "Email" at bounding box center [622, 729] width 57 height 32
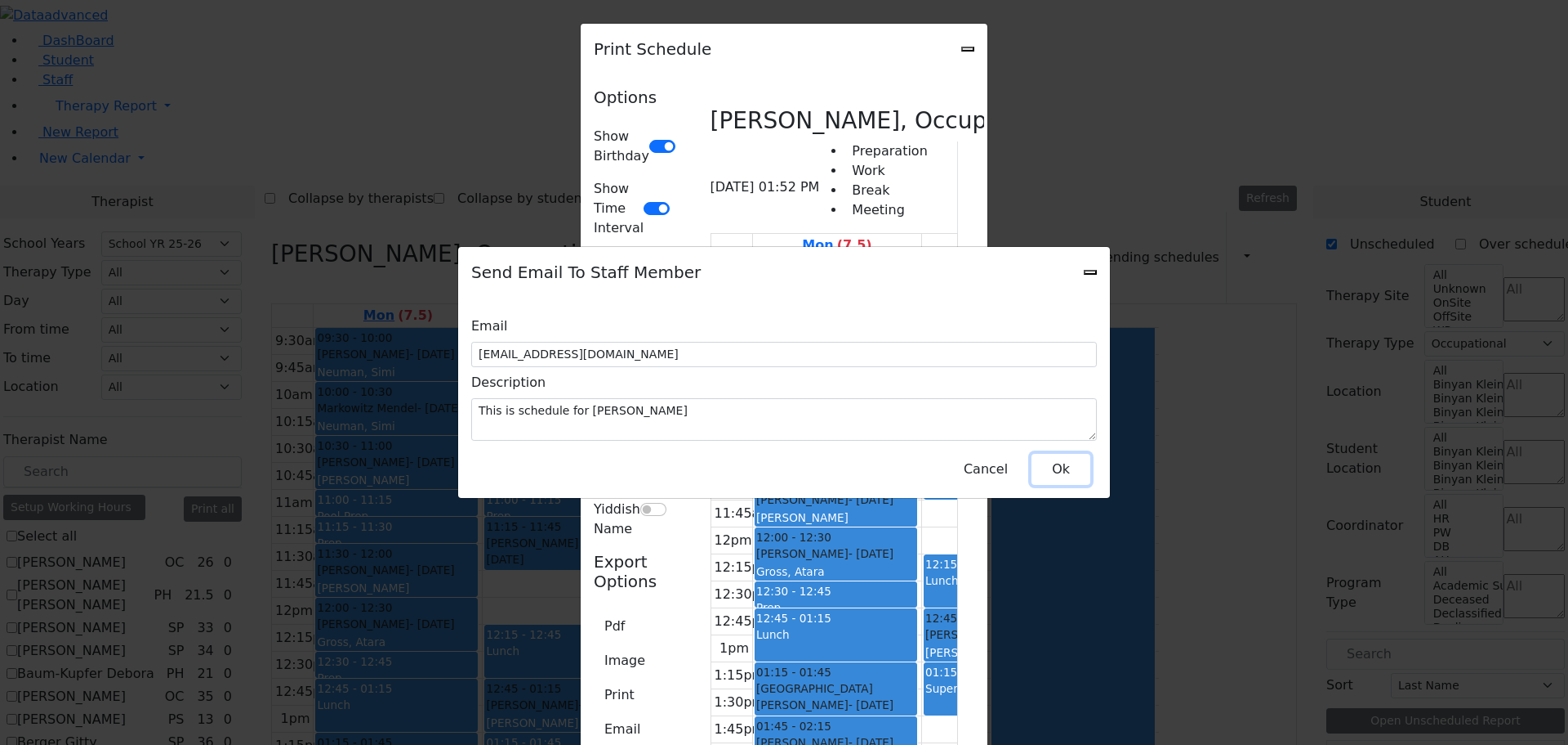
click at [1067, 457] on button "Ok" at bounding box center [1062, 469] width 59 height 32
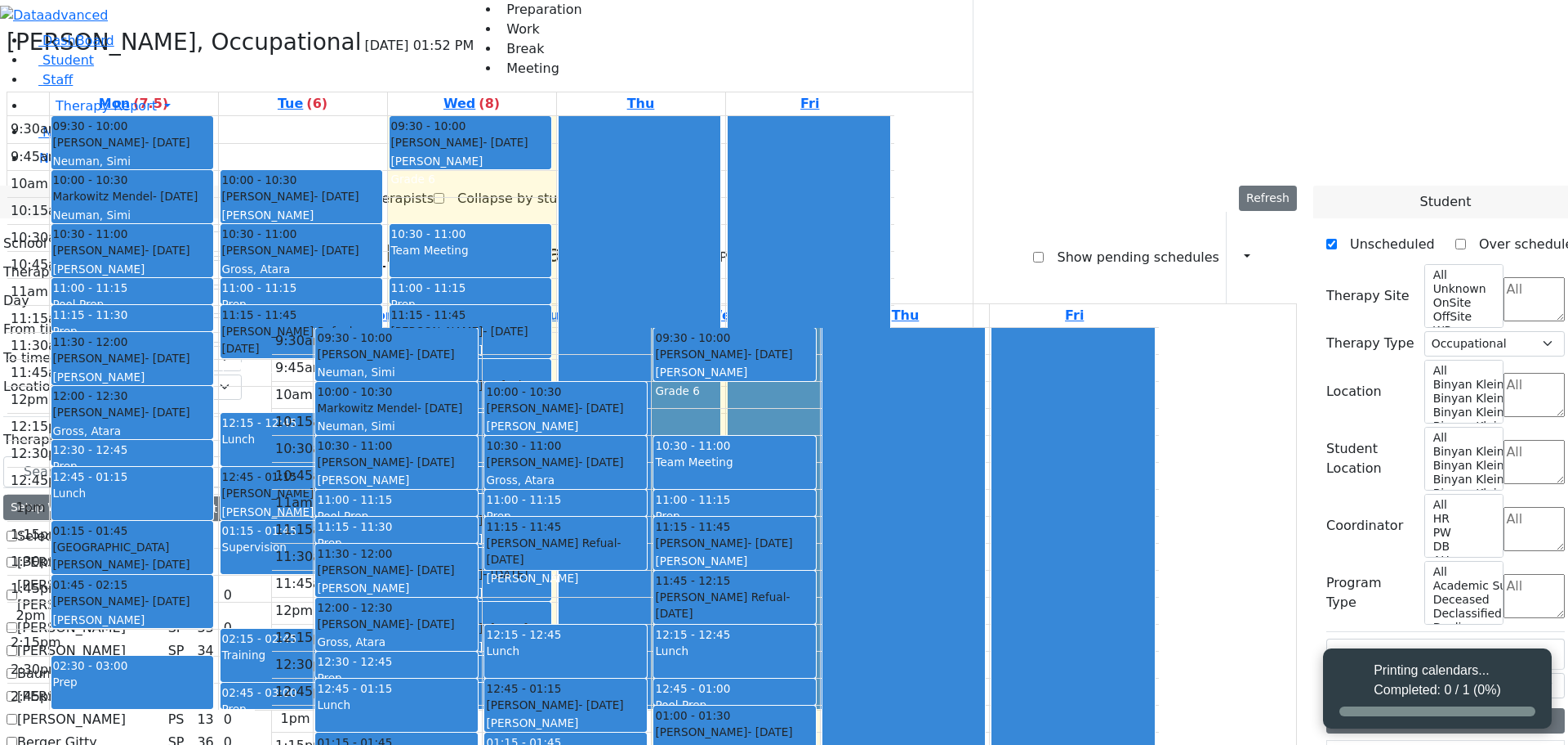
select select "212"
select select "1"
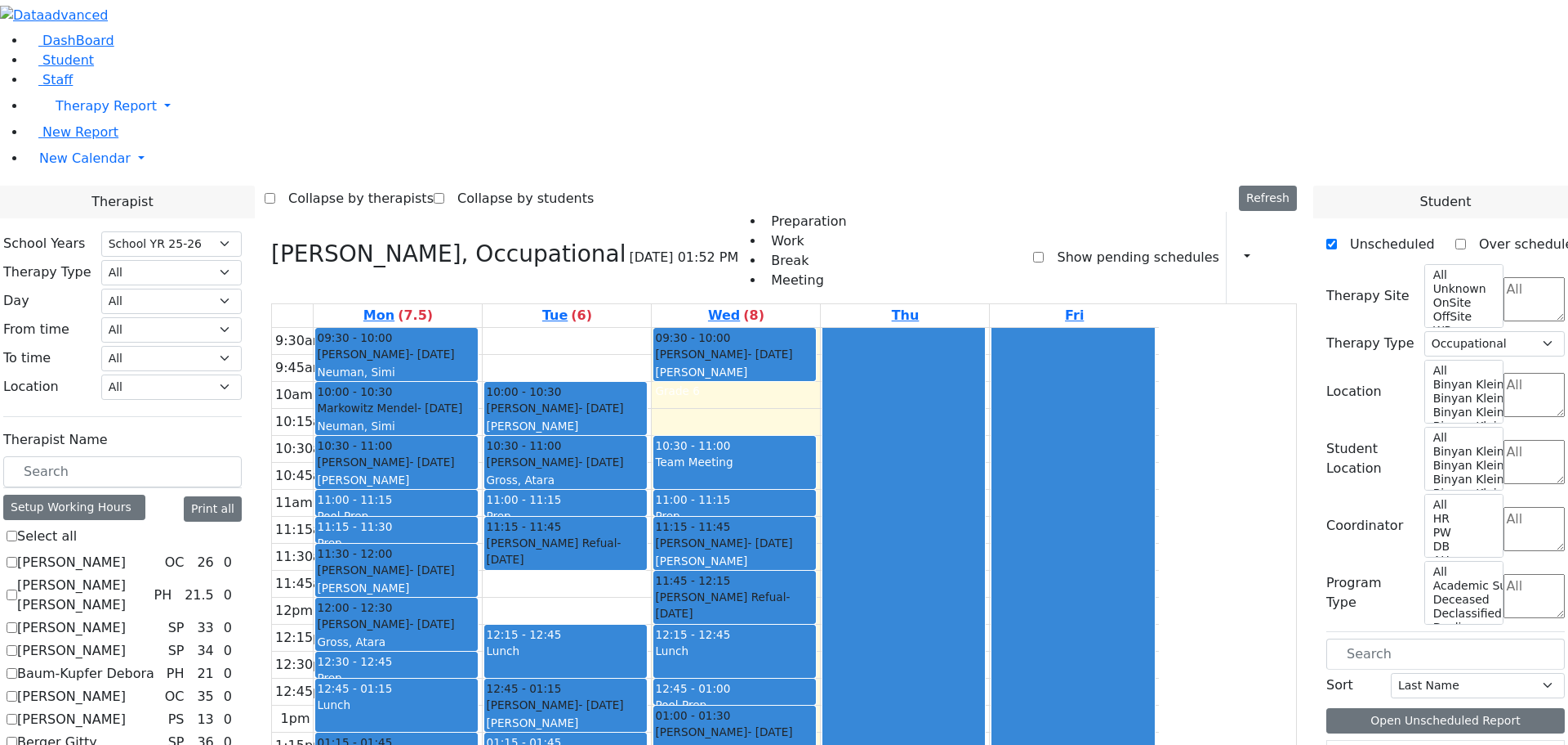
scroll to position [245, 0]
checkbox input "false"
select select
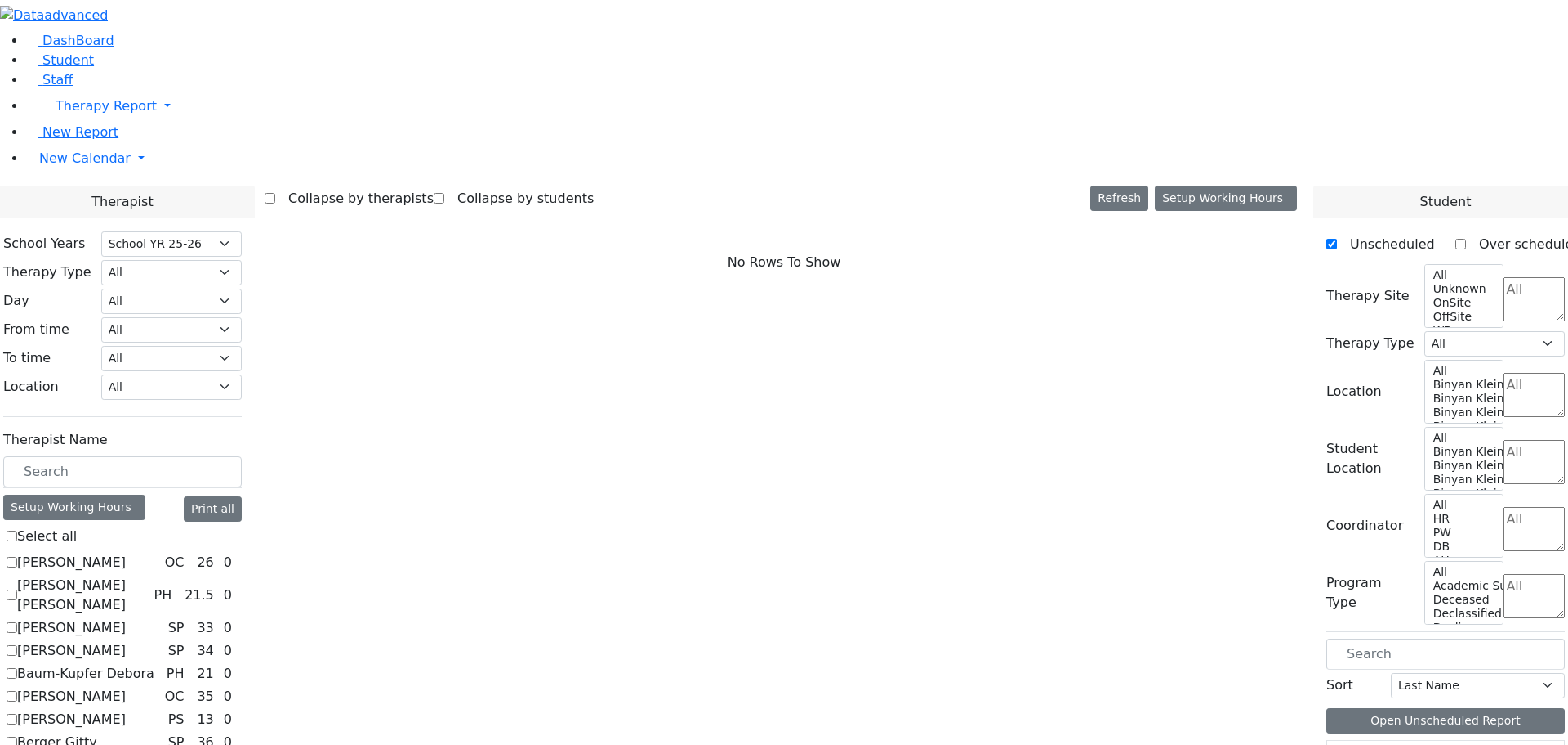
scroll to position [735, 0]
checkbox input "true"
select select "2"
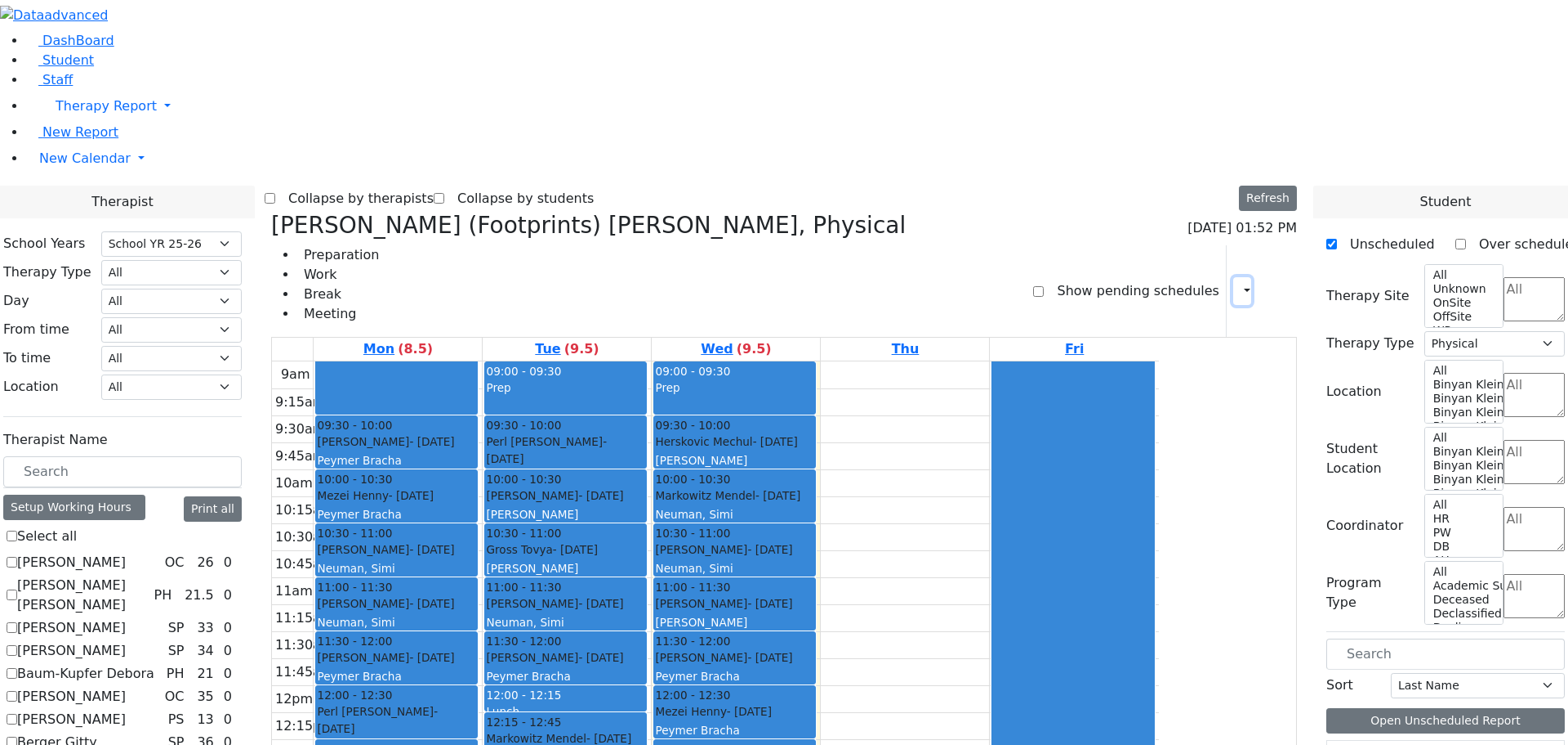
click at [1238, 283] on icon "button" at bounding box center [1238, 291] width 0 height 16
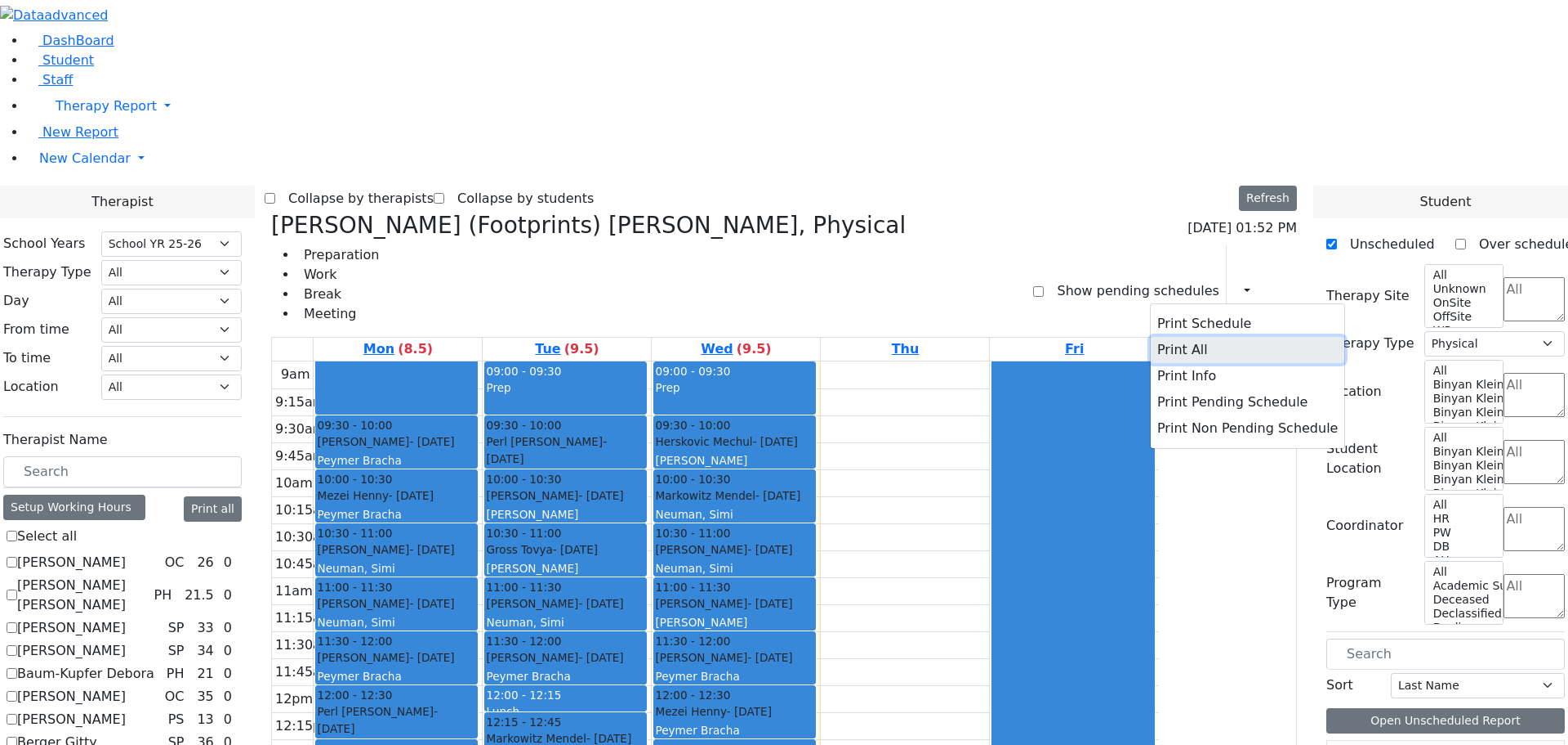
click at [1178, 337] on button "Print All" at bounding box center [1248, 350] width 194 height 27
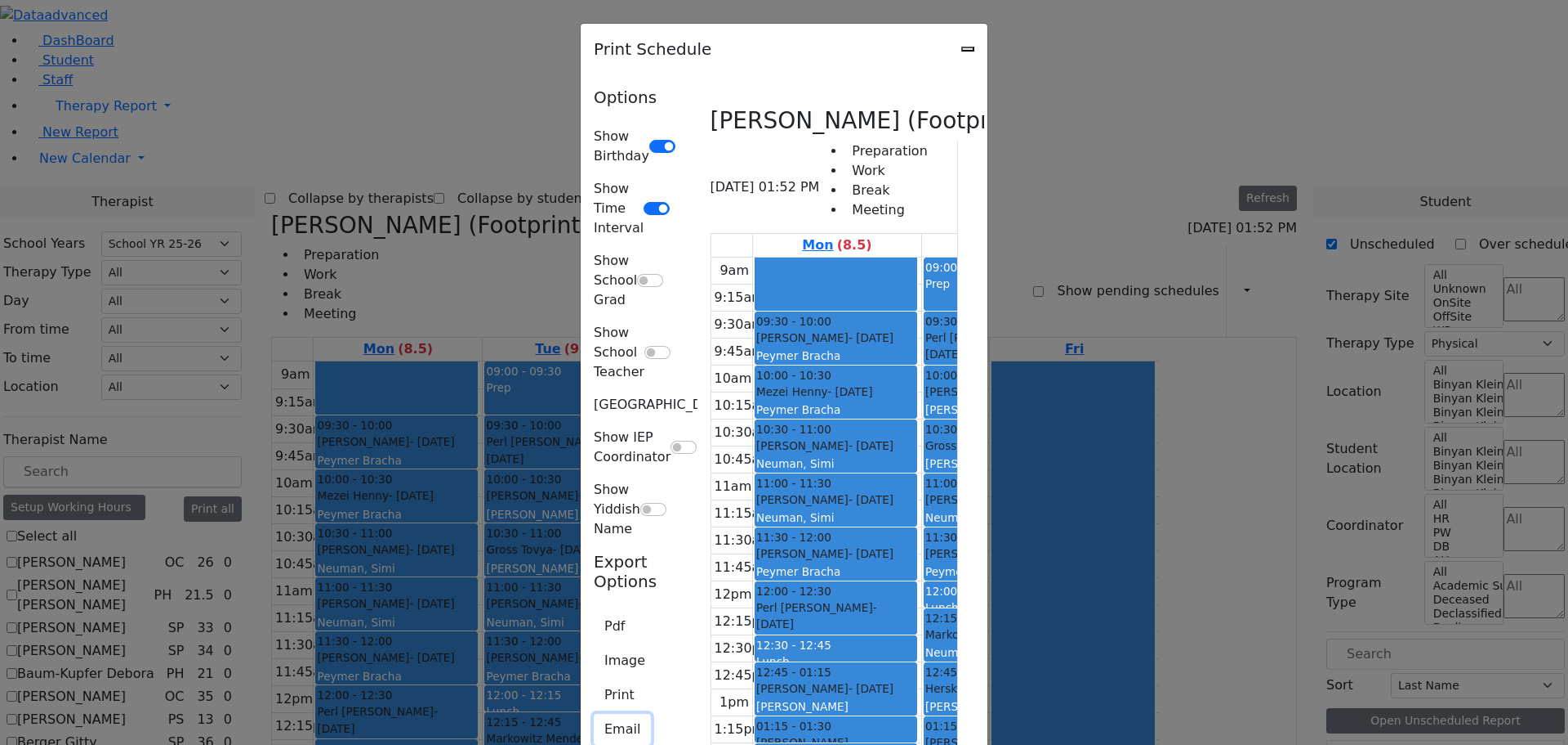
click at [594, 713] on button "Email" at bounding box center [622, 729] width 57 height 32
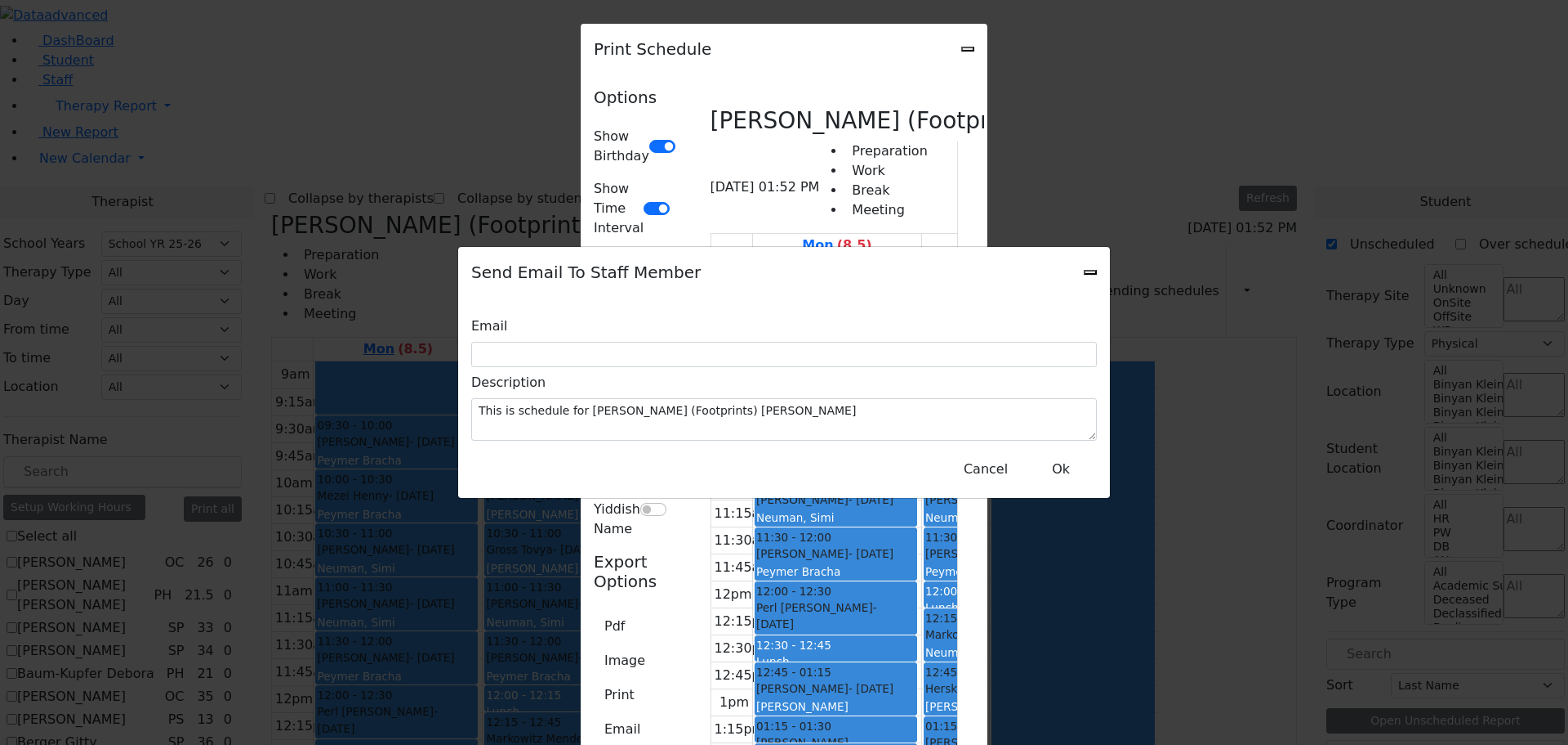
click at [1090, 272] on icon "Close" at bounding box center [1090, 272] width 0 height 0
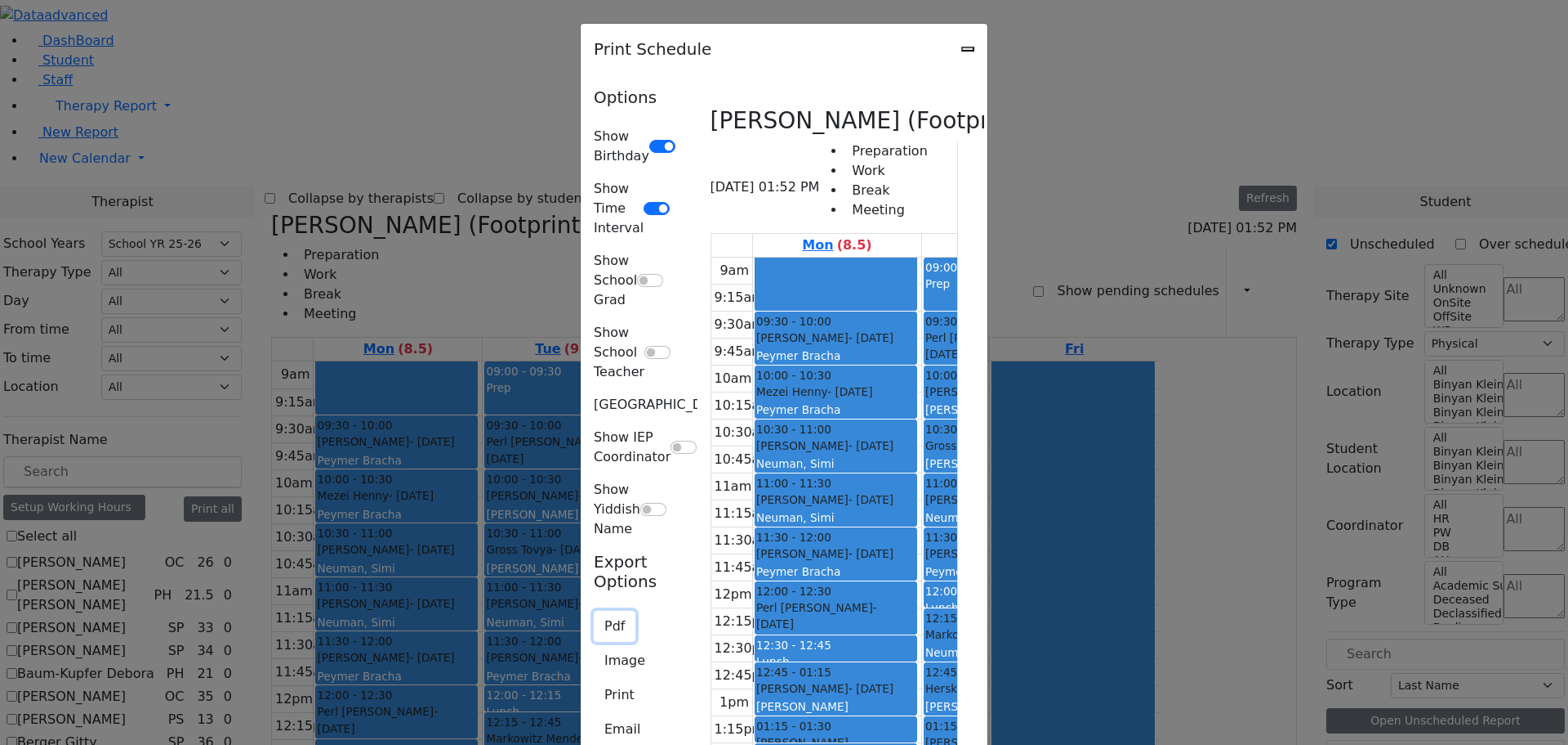
click at [594, 611] on button "Pdf" at bounding box center [615, 627] width 41 height 32
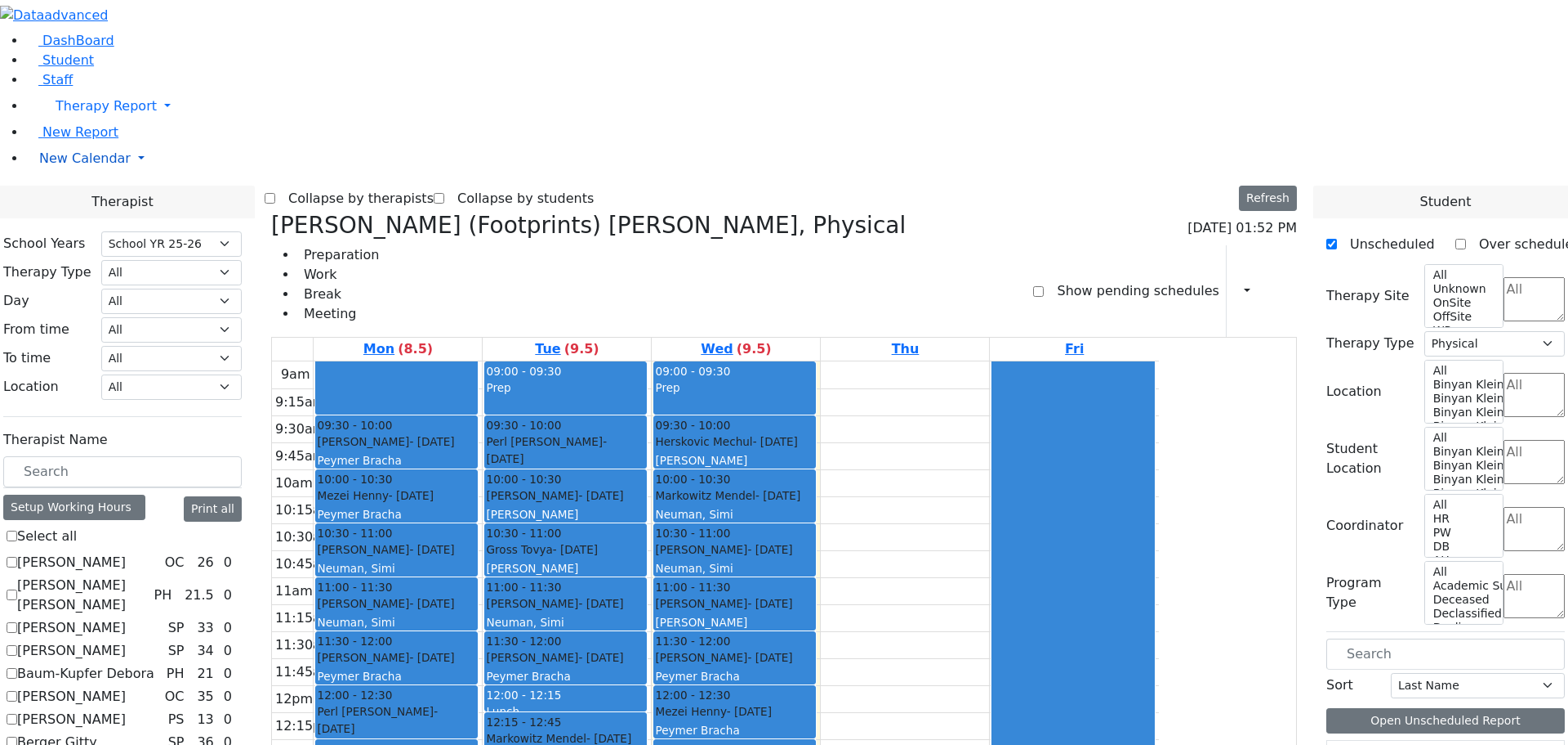
click at [84, 166] on span "New Calendar" at bounding box center [85, 159] width 92 height 16
click at [62, 218] on span "Teacher Report" at bounding box center [89, 211] width 98 height 16
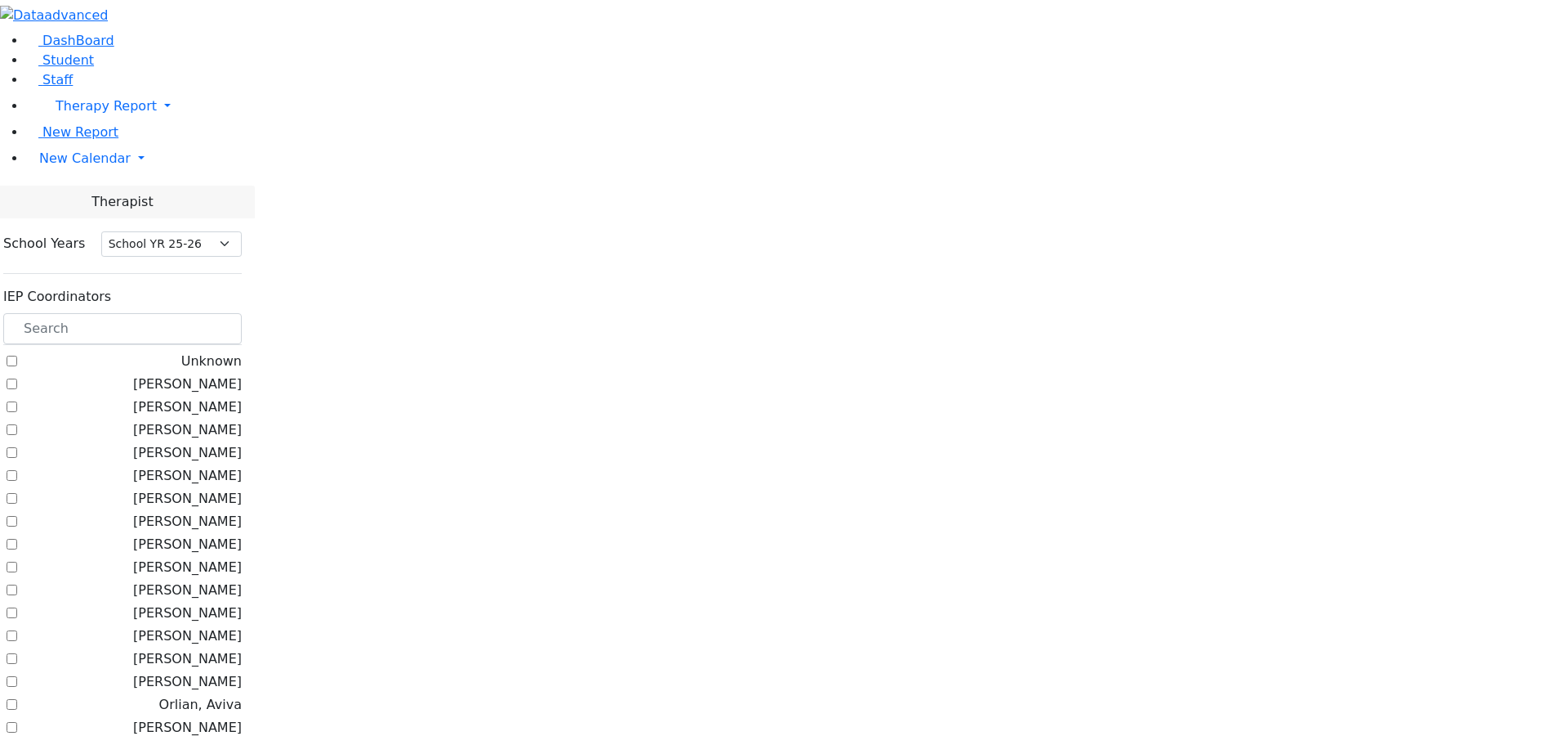
select select "212"
click at [211, 580] on label "[PERSON_NAME]" at bounding box center [187, 590] width 108 height 20
click at [17, 584] on input "[PERSON_NAME]" at bounding box center [12, 589] width 11 height 11
checkbox input "true"
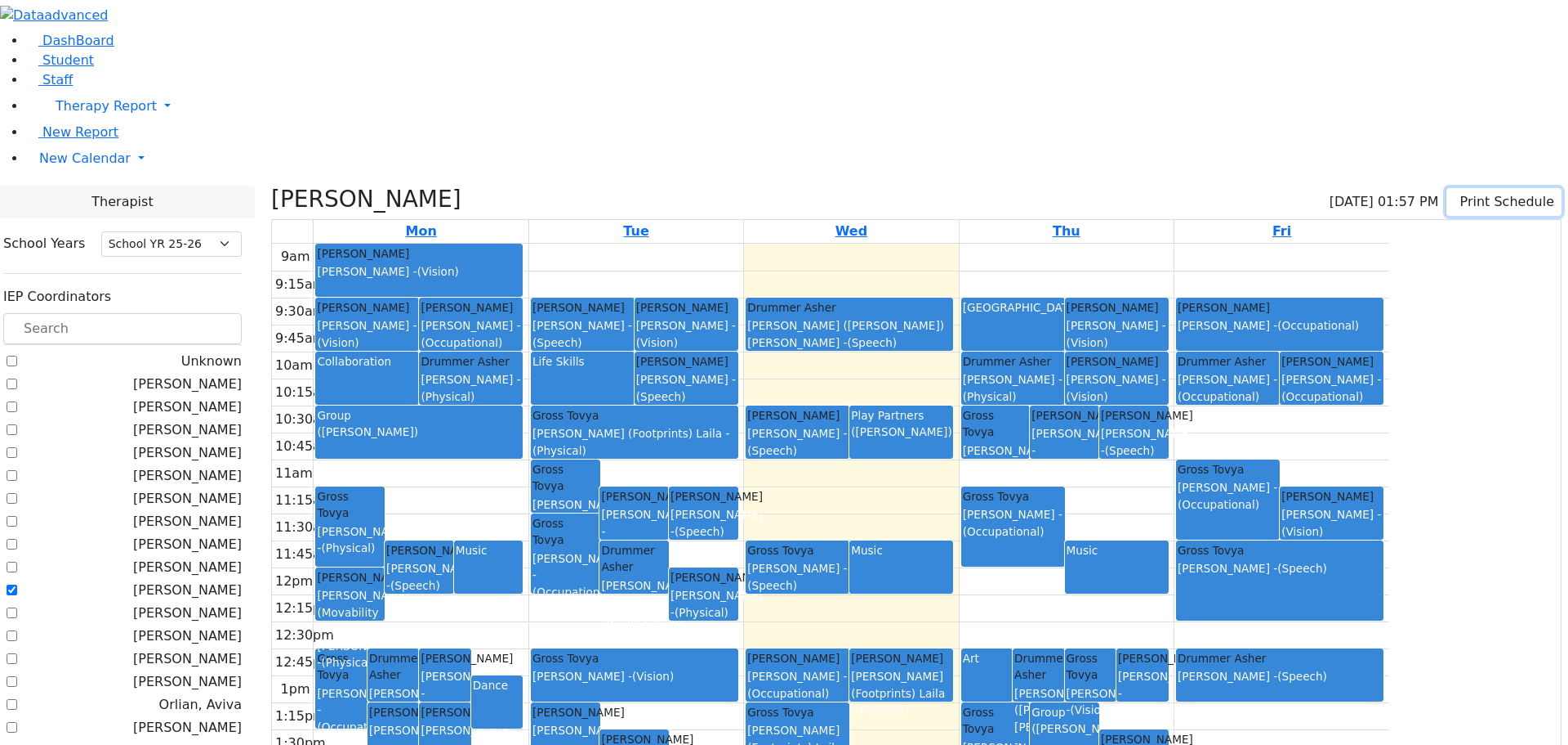
click at [1458, 194] on icon "button" at bounding box center [1458, 202] width 0 height 16
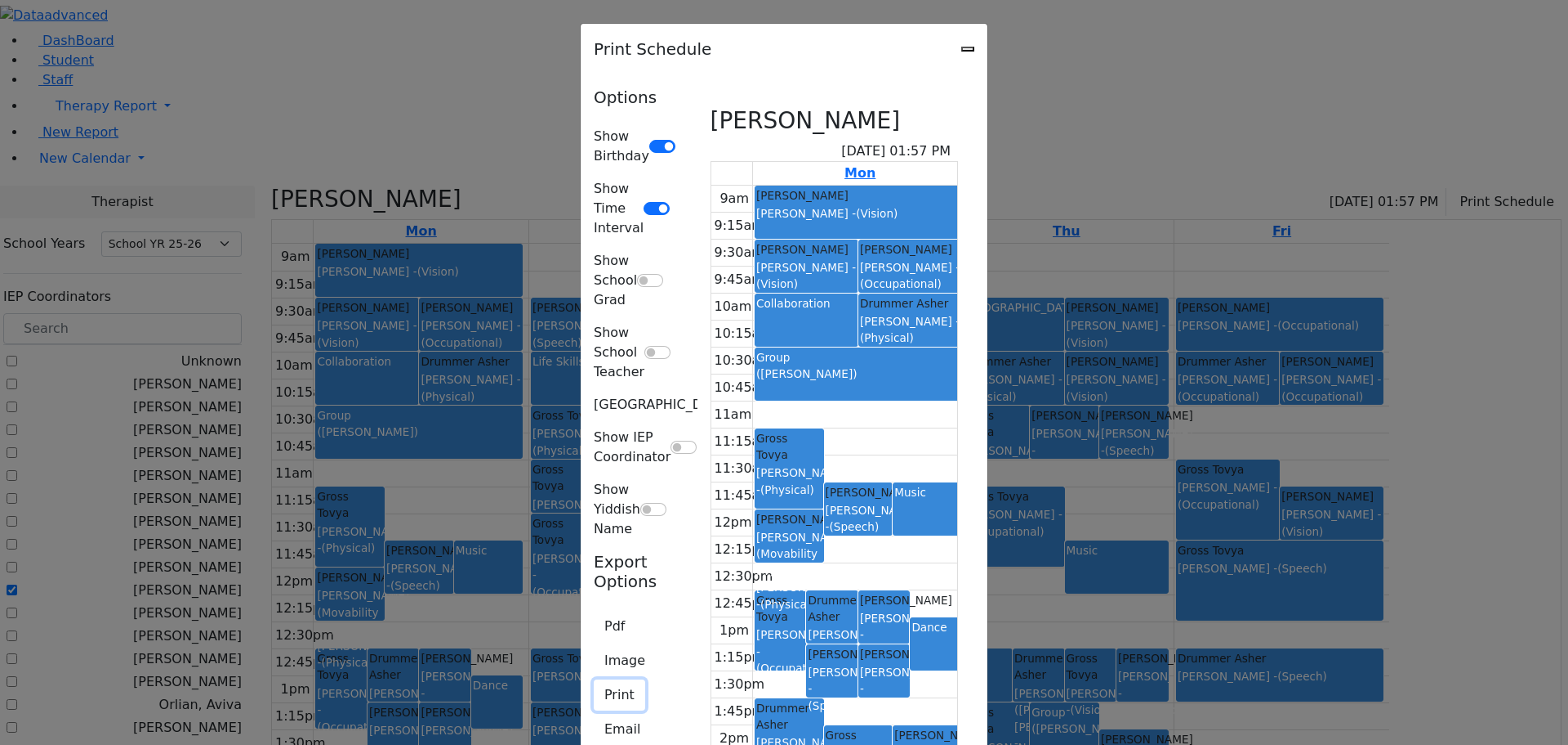
click at [594, 679] on button "Print" at bounding box center [620, 695] width 51 height 32
